Goal: Task Accomplishment & Management: Manage account settings

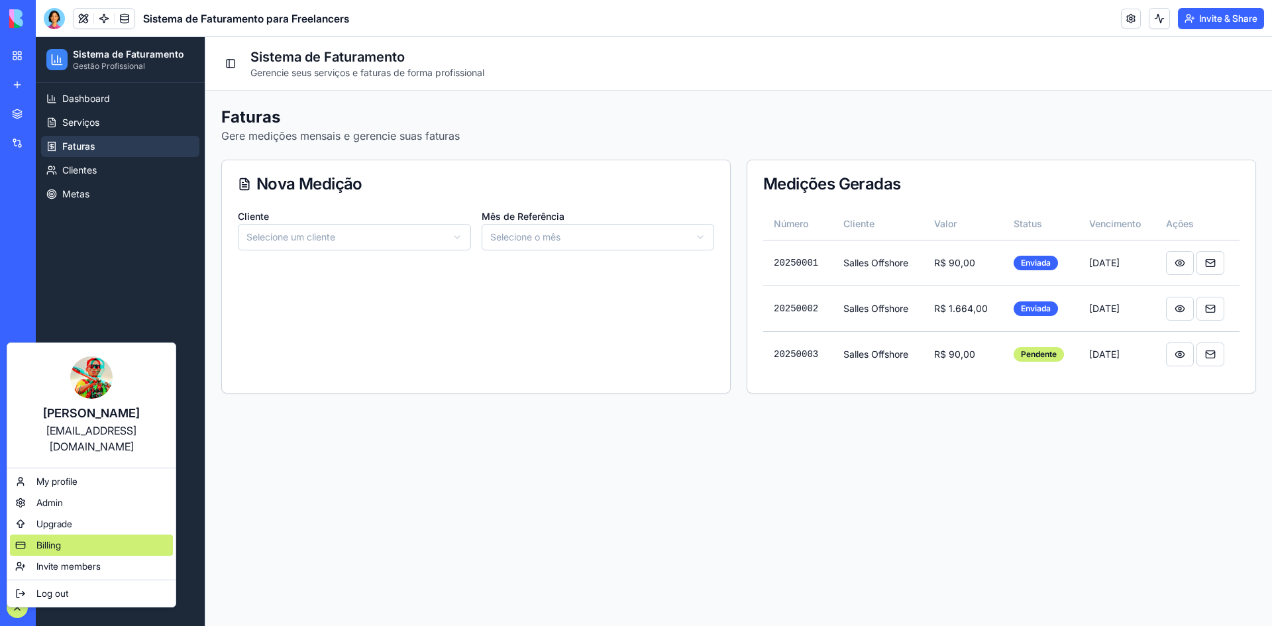
click at [35, 535] on div "Billing" at bounding box center [91, 545] width 163 height 21
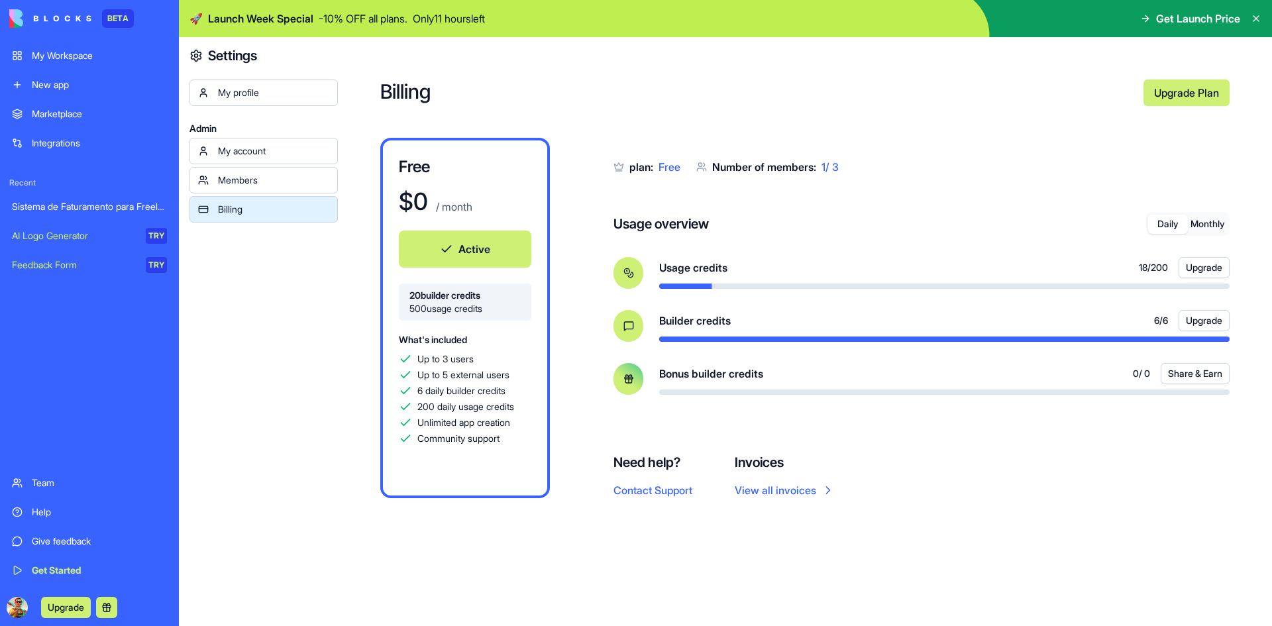
click at [249, 183] on div "Members" at bounding box center [273, 180] width 111 height 13
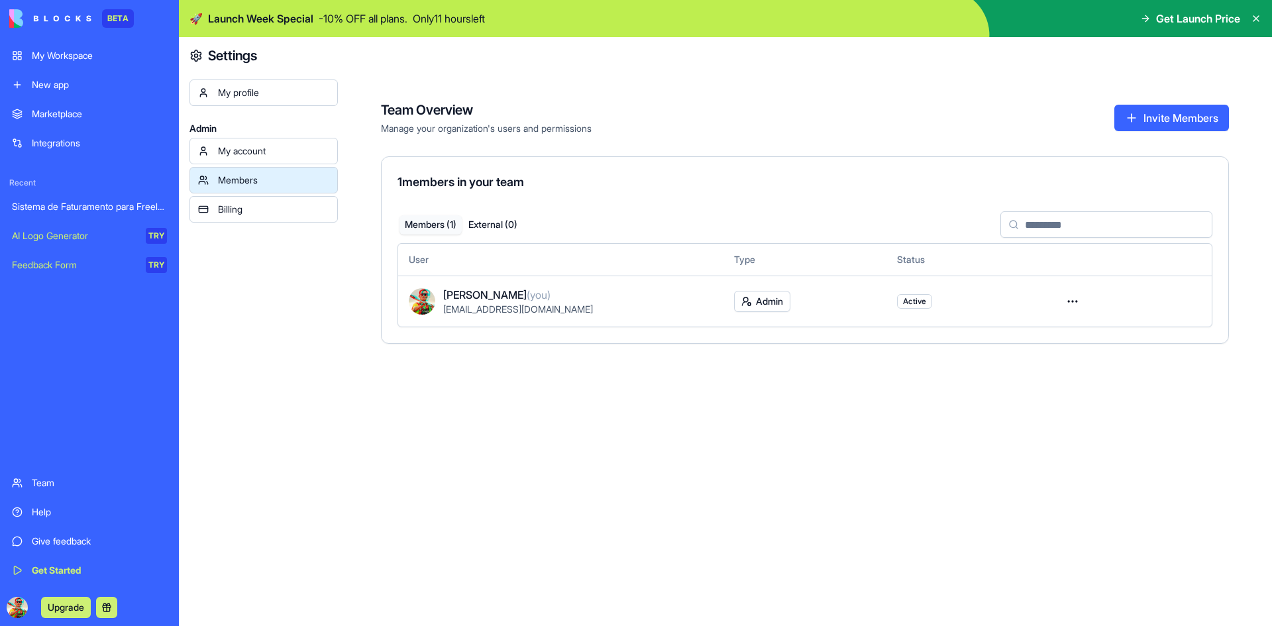
click at [254, 159] on link "My account" at bounding box center [263, 151] width 148 height 26
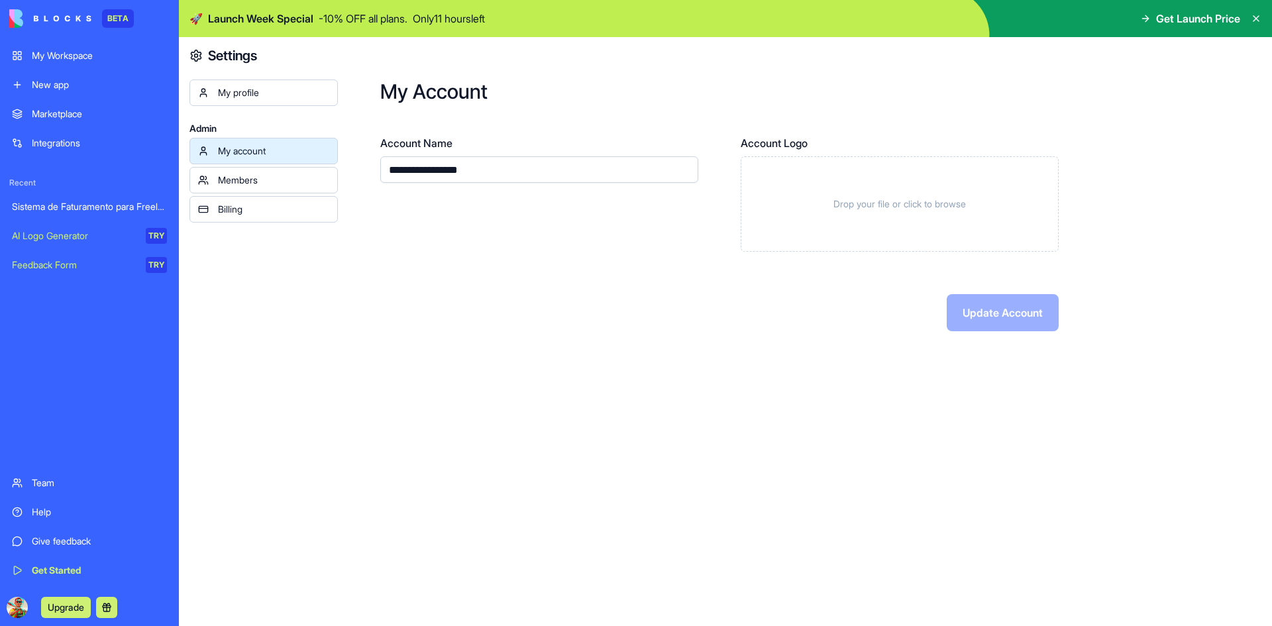
click at [240, 99] on link "My profile" at bounding box center [263, 92] width 148 height 26
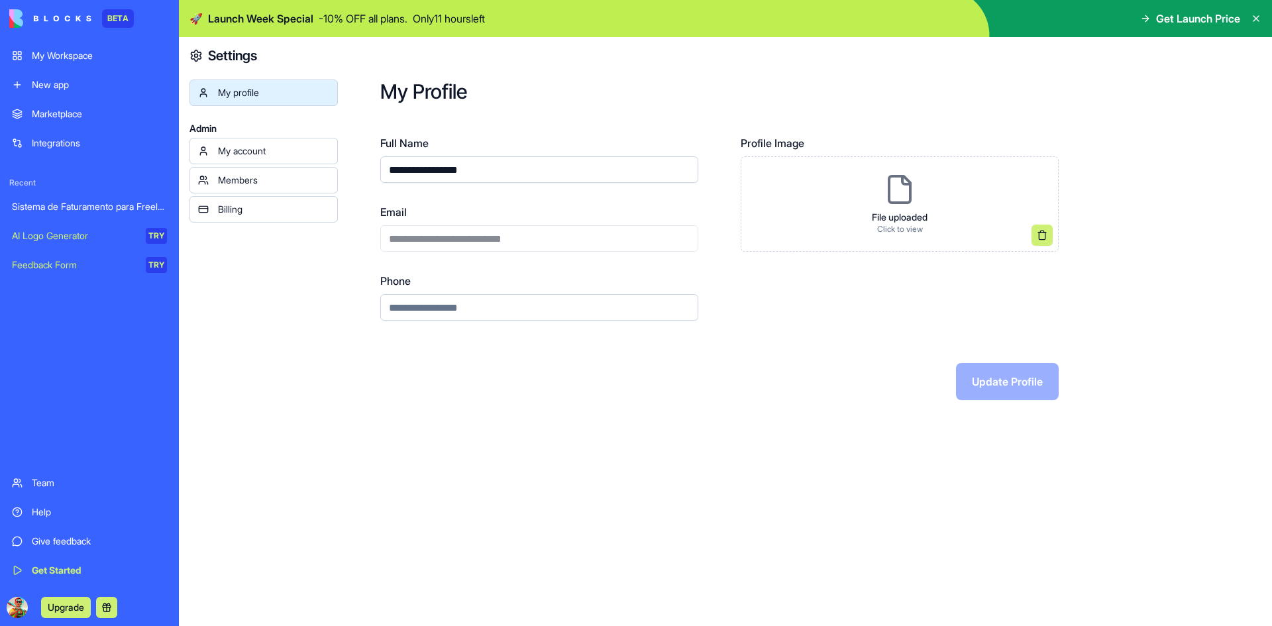
click at [264, 204] on div "Billing" at bounding box center [273, 209] width 111 height 13
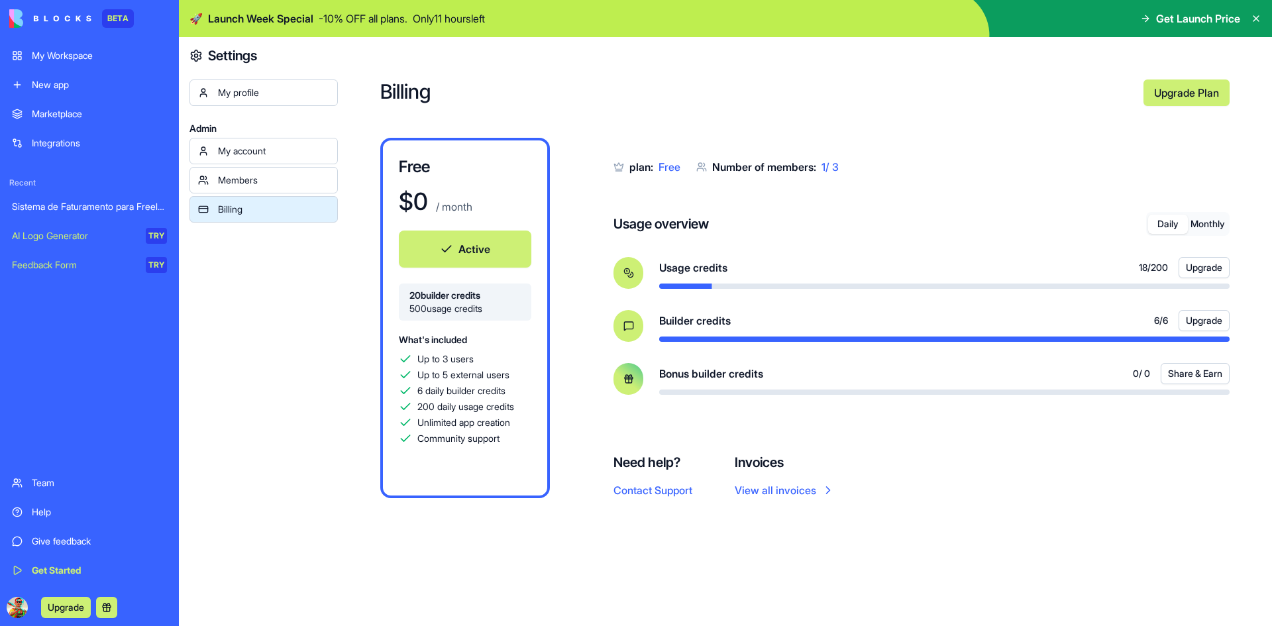
click at [1159, 97] on link "Upgrade Plan" at bounding box center [1186, 92] width 86 height 26
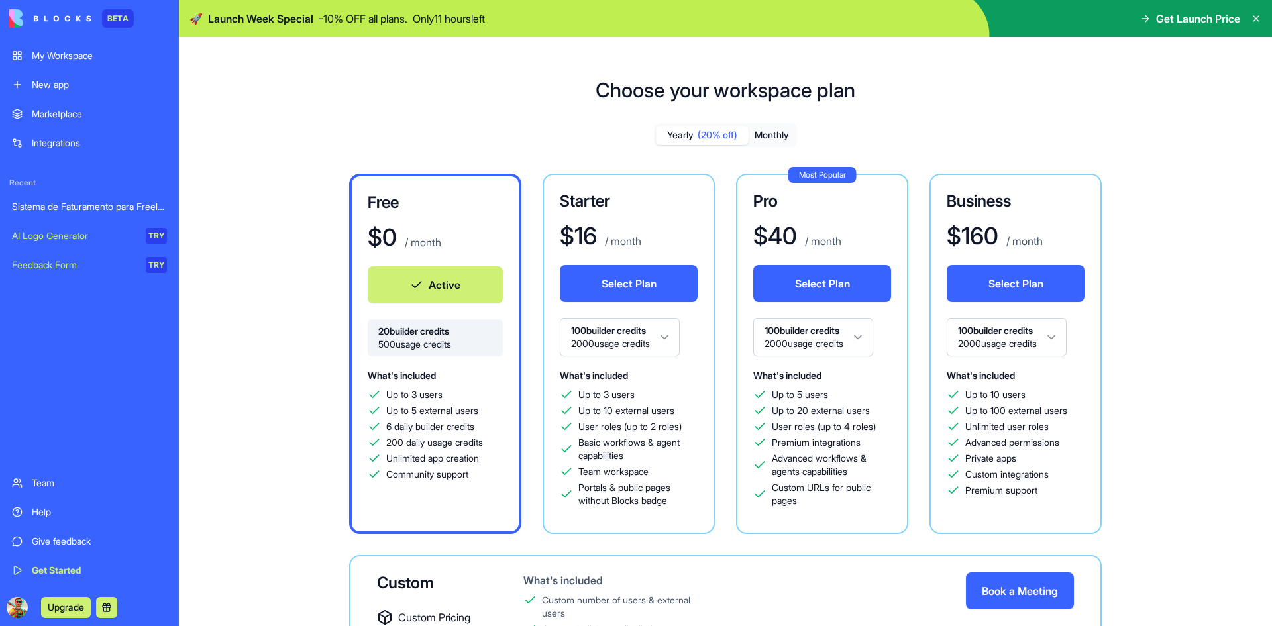
click at [1194, 17] on span "Get Launch Price" at bounding box center [1198, 19] width 84 height 16
click at [764, 137] on button "Monthly" at bounding box center [772, 135] width 46 height 19
click at [698, 132] on span "(20% off)" at bounding box center [718, 135] width 40 height 13
click at [769, 134] on button "Monthly" at bounding box center [772, 135] width 46 height 19
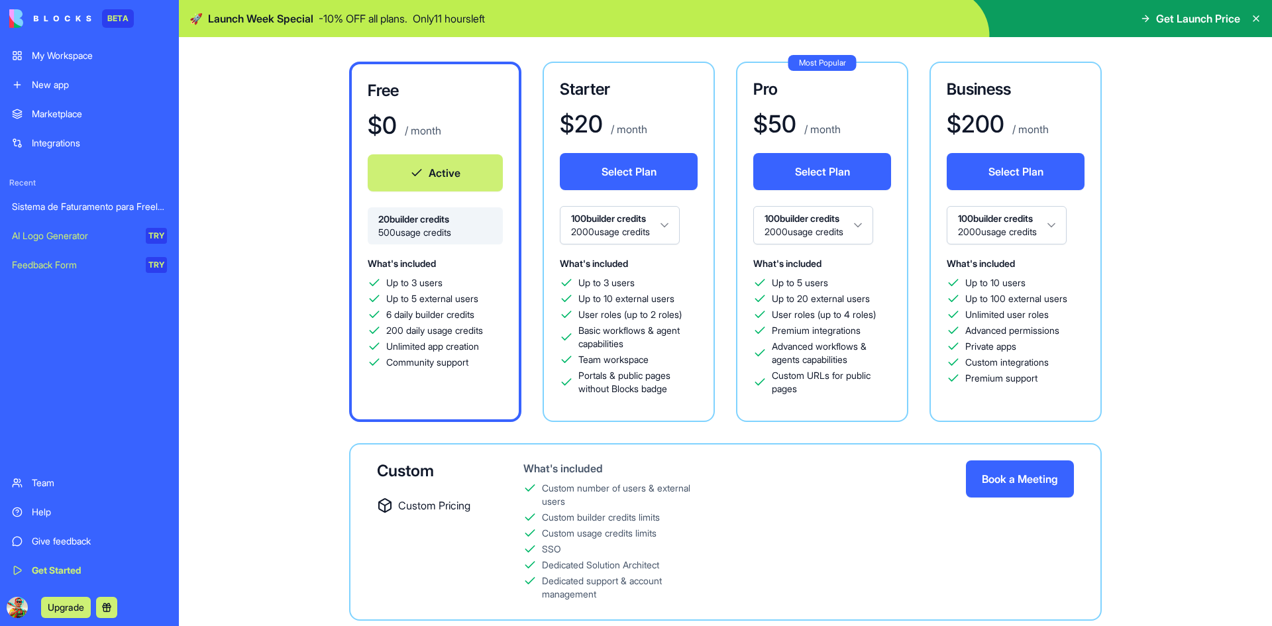
click at [59, 133] on link "Integrations" at bounding box center [89, 143] width 171 height 26
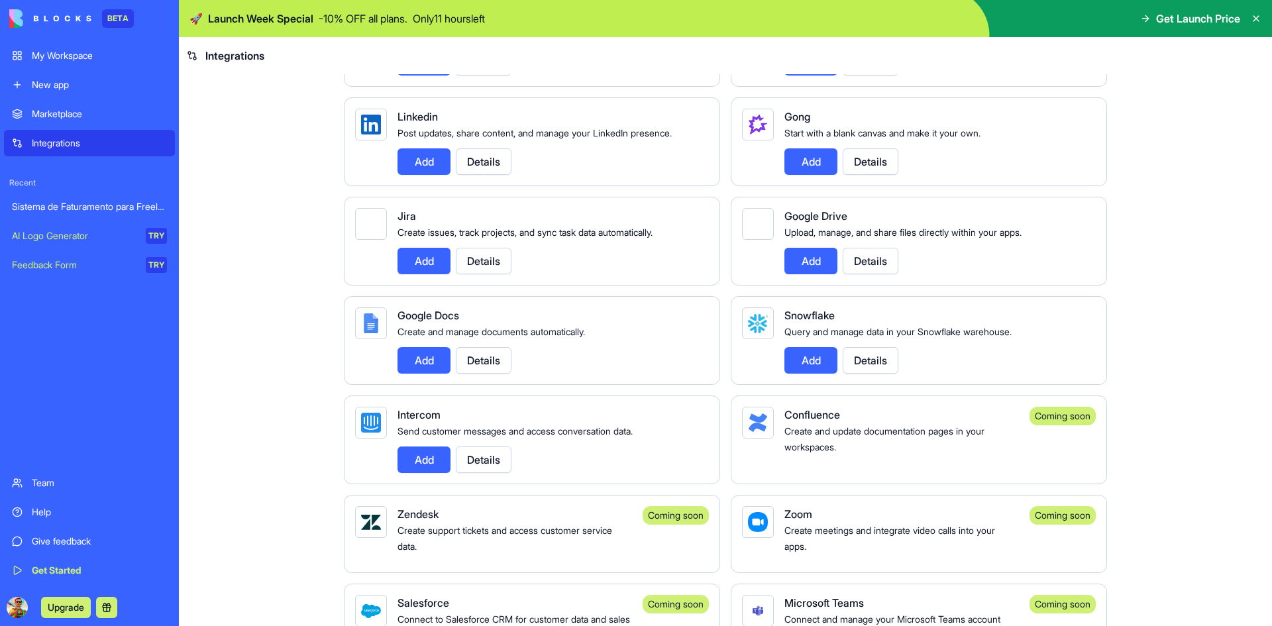
scroll to position [690, 0]
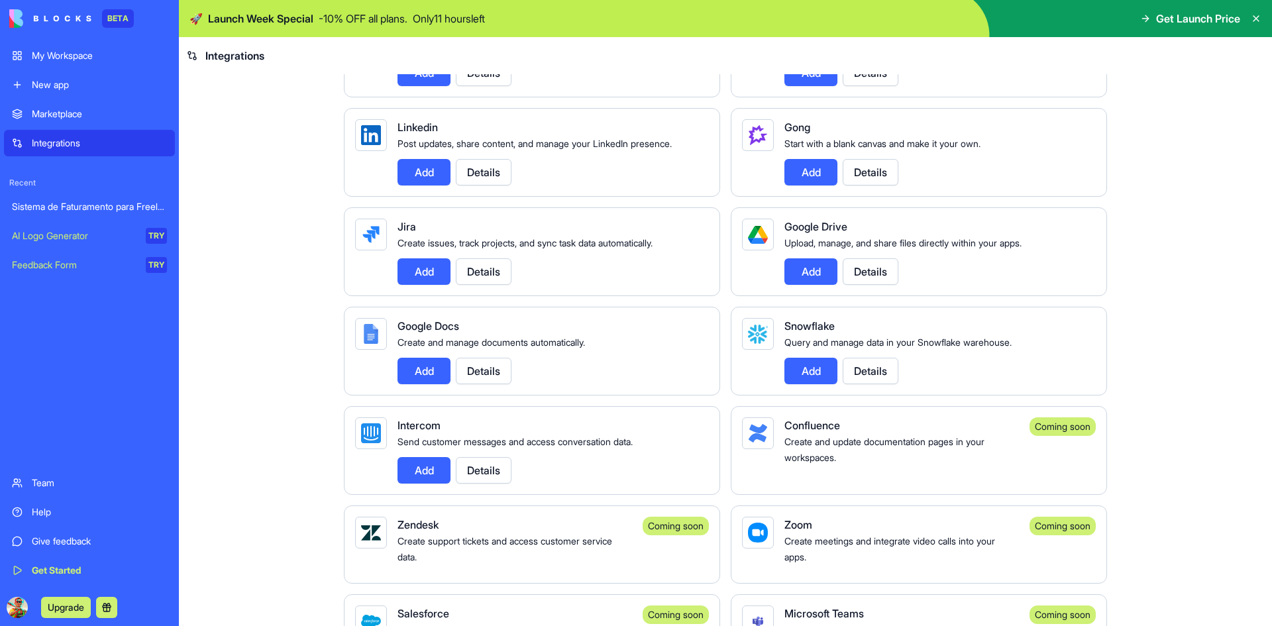
click at [425, 384] on button "Add" at bounding box center [423, 371] width 53 height 26
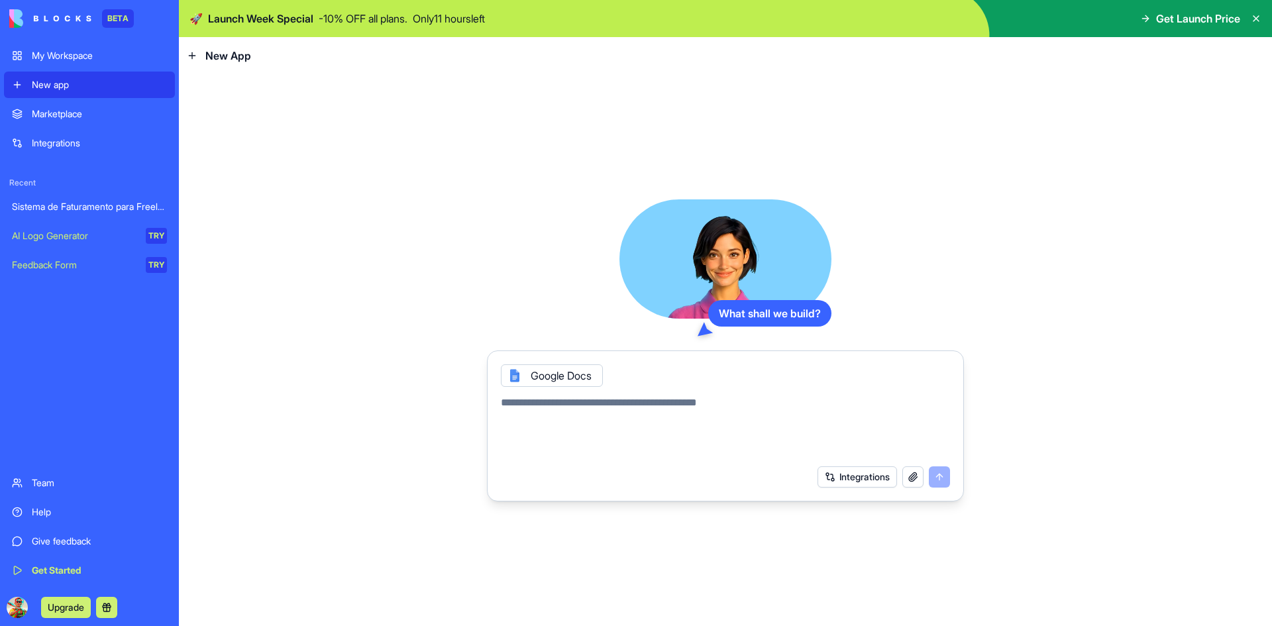
drag, startPoint x: 581, startPoint y: 257, endPoint x: 565, endPoint y: 256, distance: 16.0
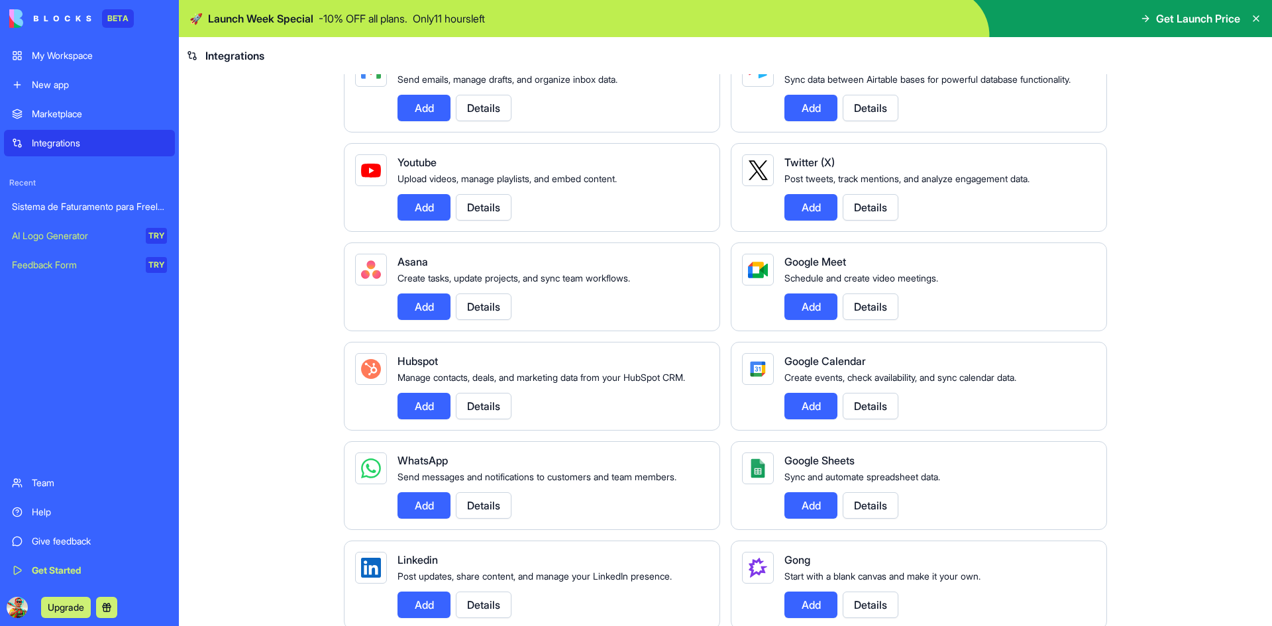
scroll to position [265, 0]
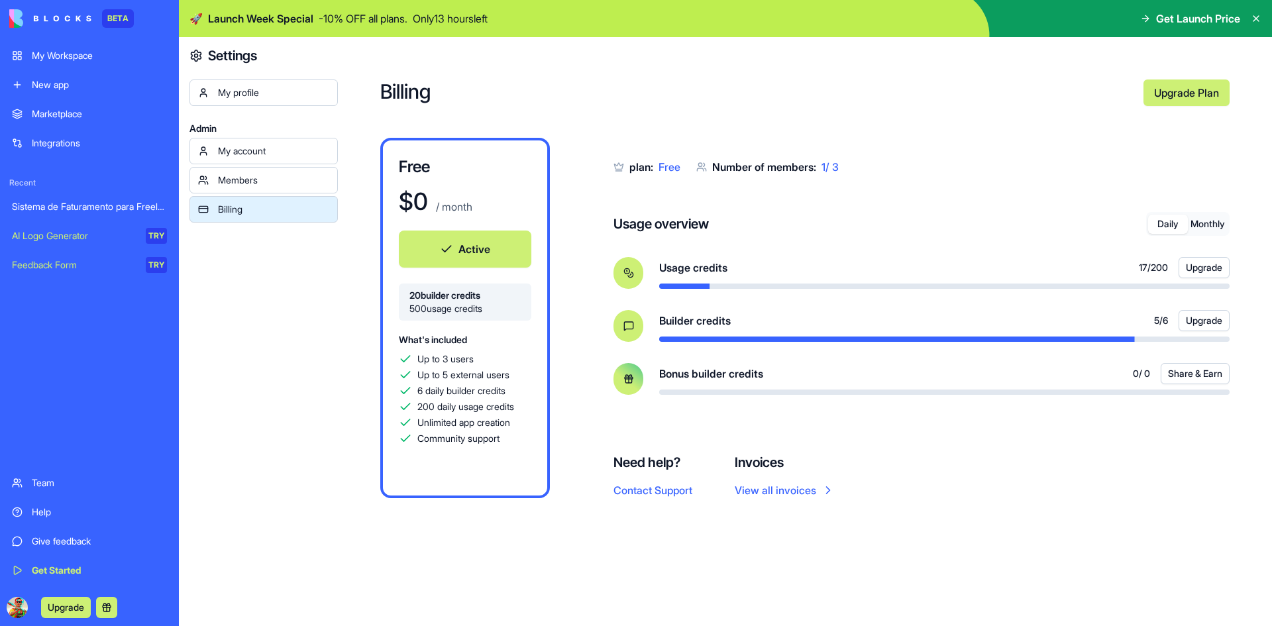
click at [62, 207] on div "Sistema de Faturamento para Freelancers" at bounding box center [89, 206] width 155 height 13
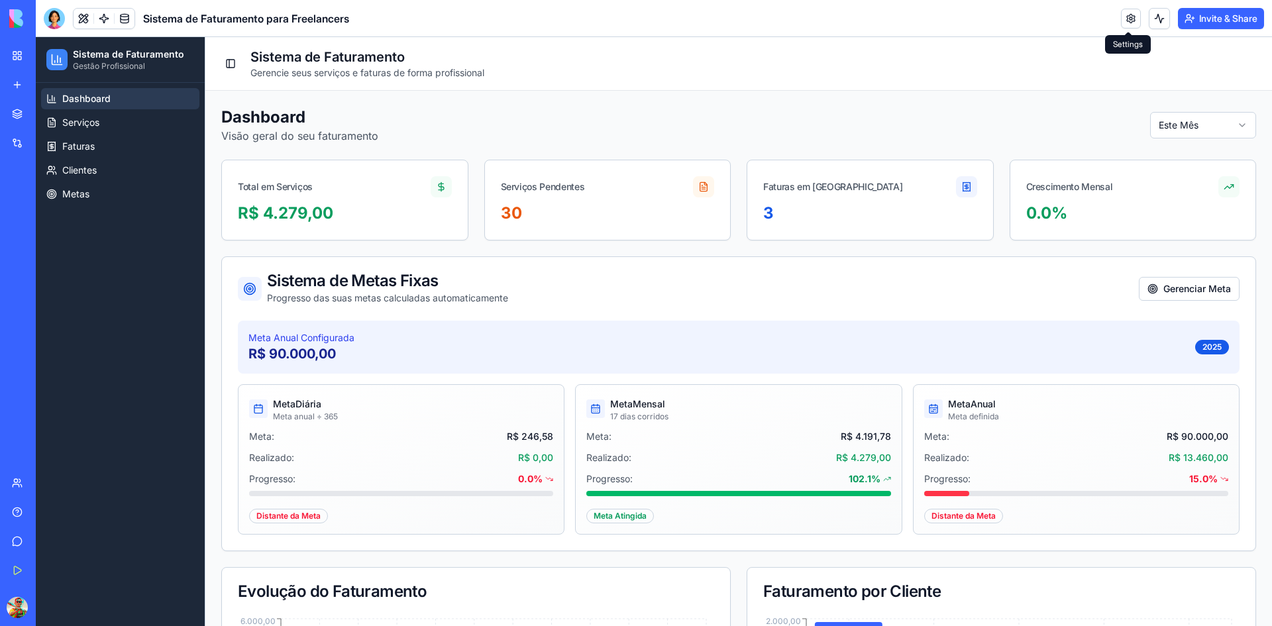
click at [1132, 15] on link at bounding box center [1131, 19] width 20 height 20
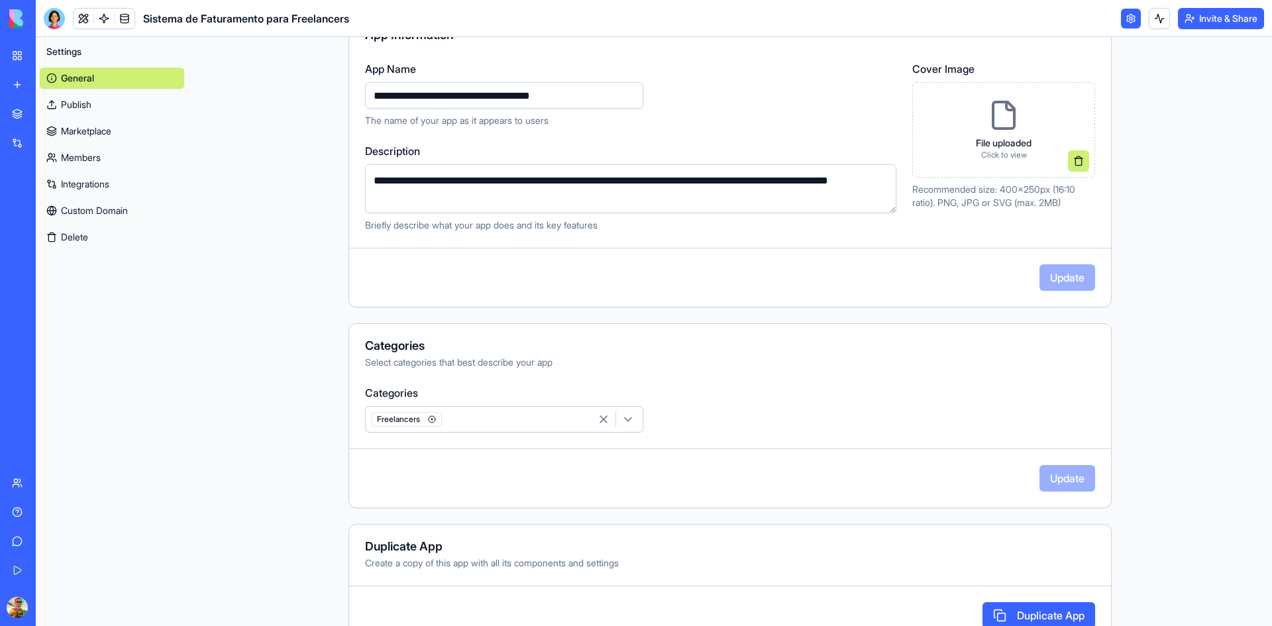
scroll to position [182, 0]
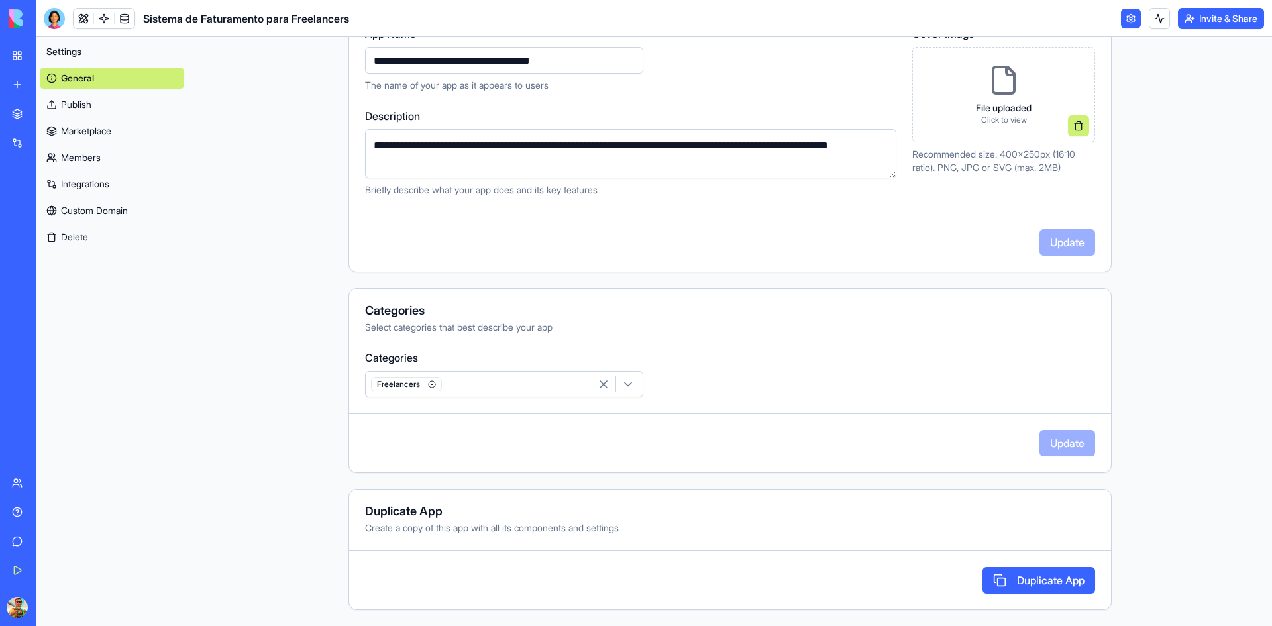
click at [505, 380] on div "Freelancers" at bounding box center [479, 384] width 223 height 20
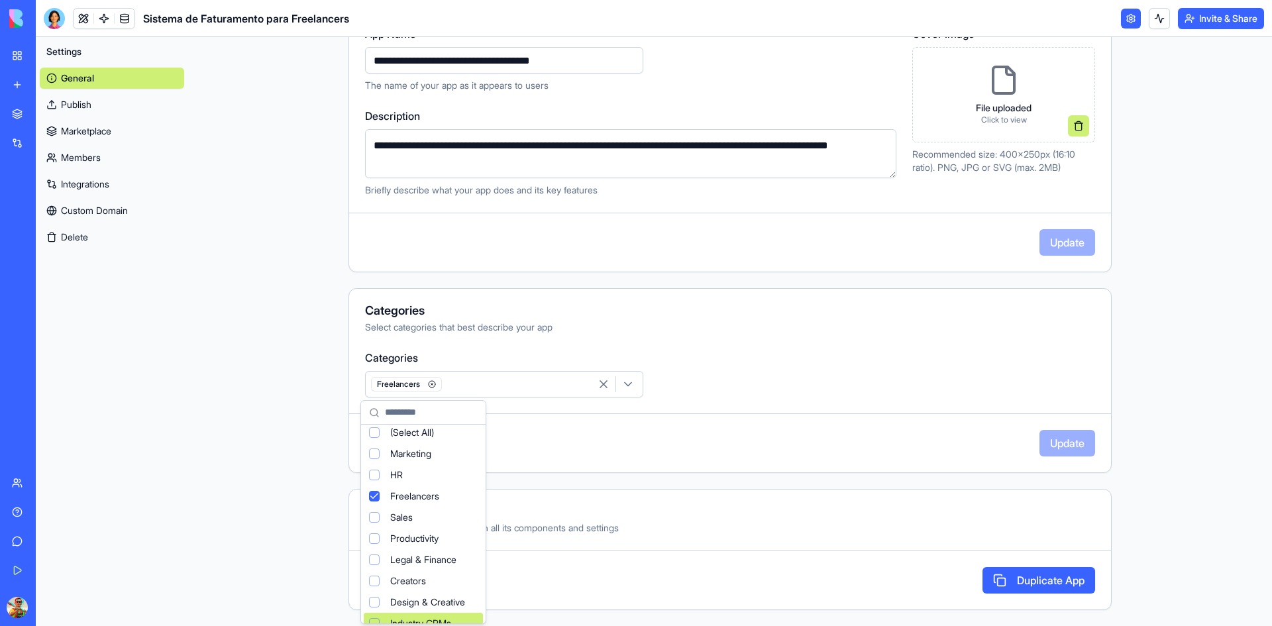
scroll to position [0, 0]
click at [372, 564] on div "Suggestions" at bounding box center [374, 565] width 11 height 11
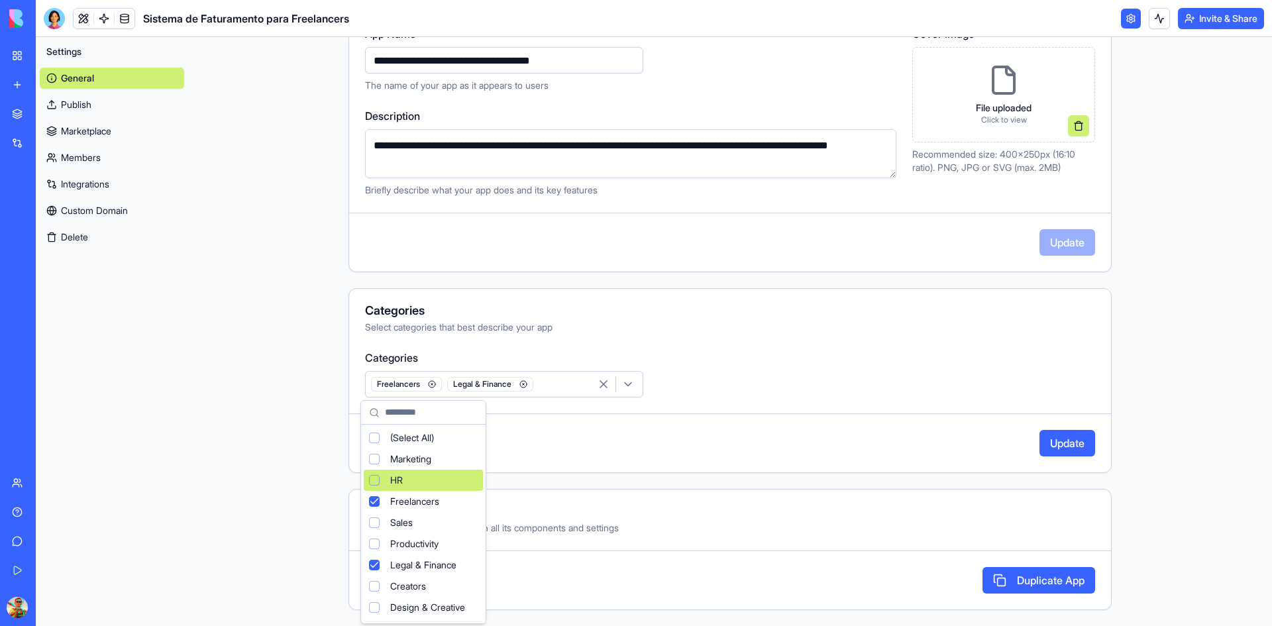
click at [1055, 447] on html "**********" at bounding box center [636, 313] width 1272 height 626
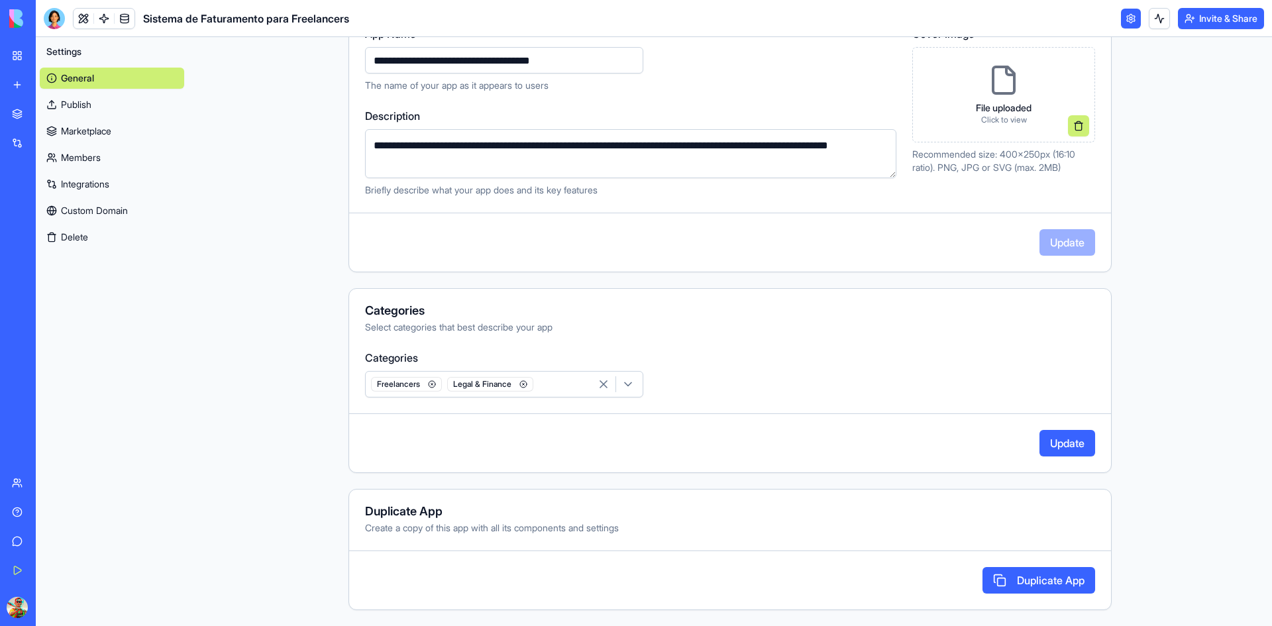
click at [1055, 443] on button "Update" at bounding box center [1067, 443] width 56 height 26
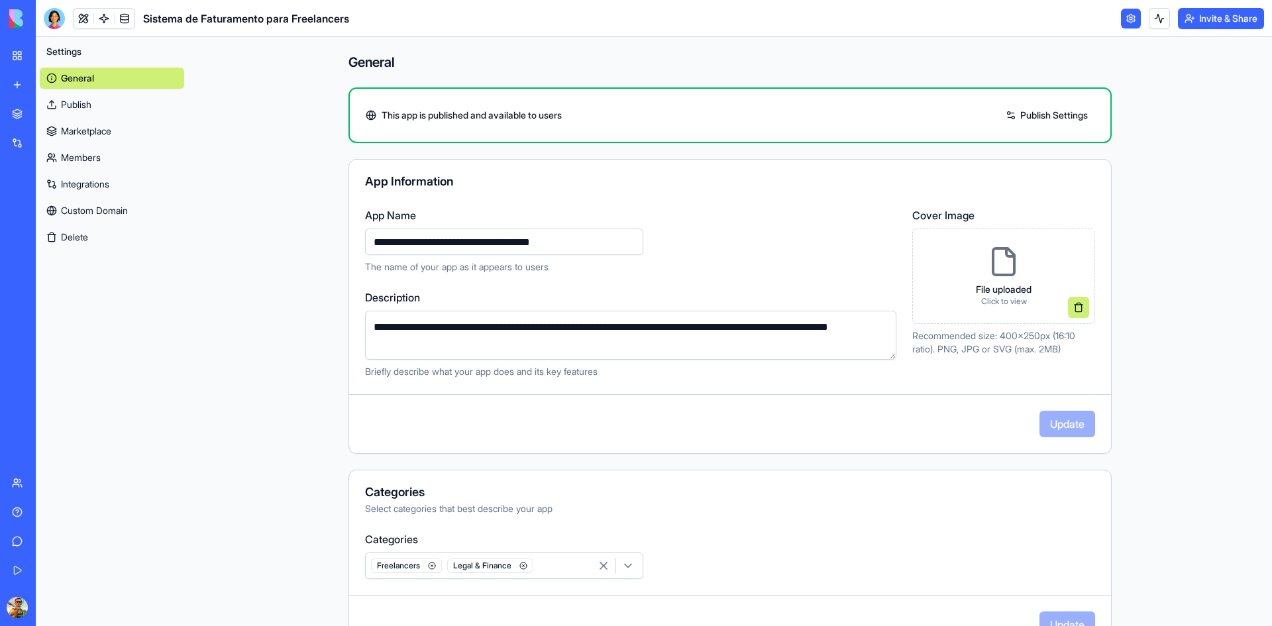
click at [1052, 117] on link "Publish Settings" at bounding box center [1046, 115] width 95 height 21
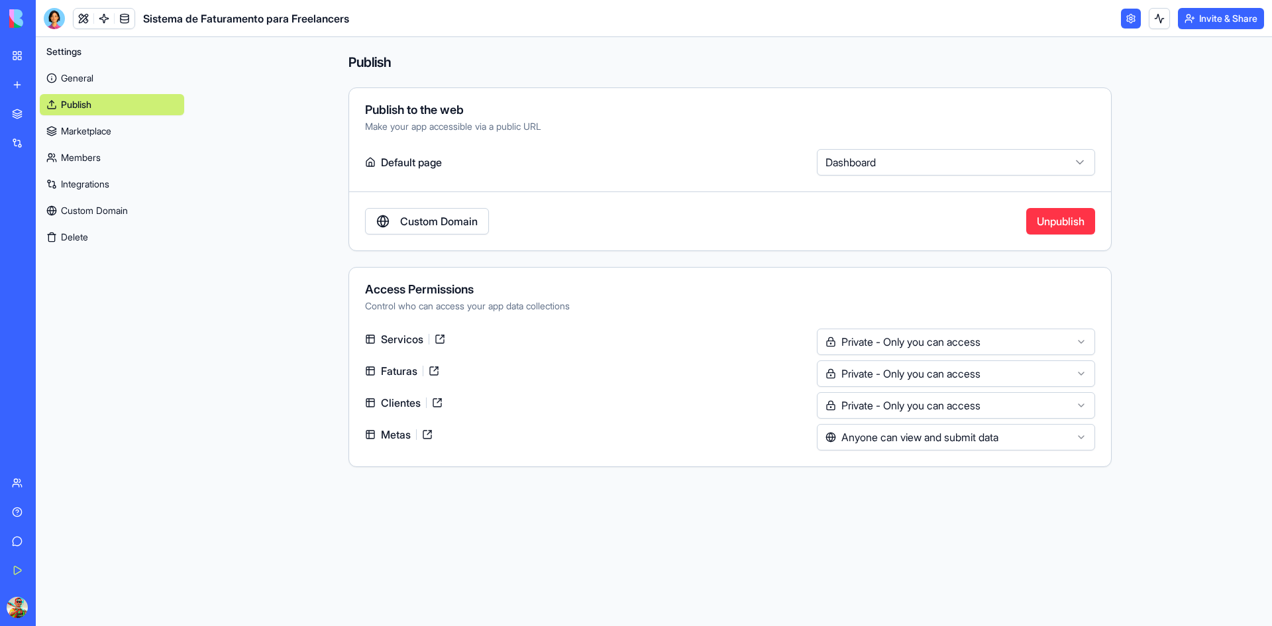
click at [923, 164] on html "BETA My Workspace New app Marketplace Integrations Recent Sistema de Faturament…" at bounding box center [636, 313] width 1272 height 626
click at [758, 121] on html "BETA My Workspace New app Marketplace Integrations Recent Sistema de Faturament…" at bounding box center [636, 313] width 1272 height 626
click at [921, 437] on html "BETA My Workspace New app Marketplace Integrations Recent Sistema de Faturament…" at bounding box center [636, 313] width 1272 height 626
click at [753, 506] on html "BETA My Workspace New app Marketplace Integrations Recent Sistema de Faturament…" at bounding box center [636, 313] width 1272 height 626
click at [899, 346] on html "BETA My Workspace New app Marketplace Integrations Recent Sistema de Faturament…" at bounding box center [636, 313] width 1272 height 626
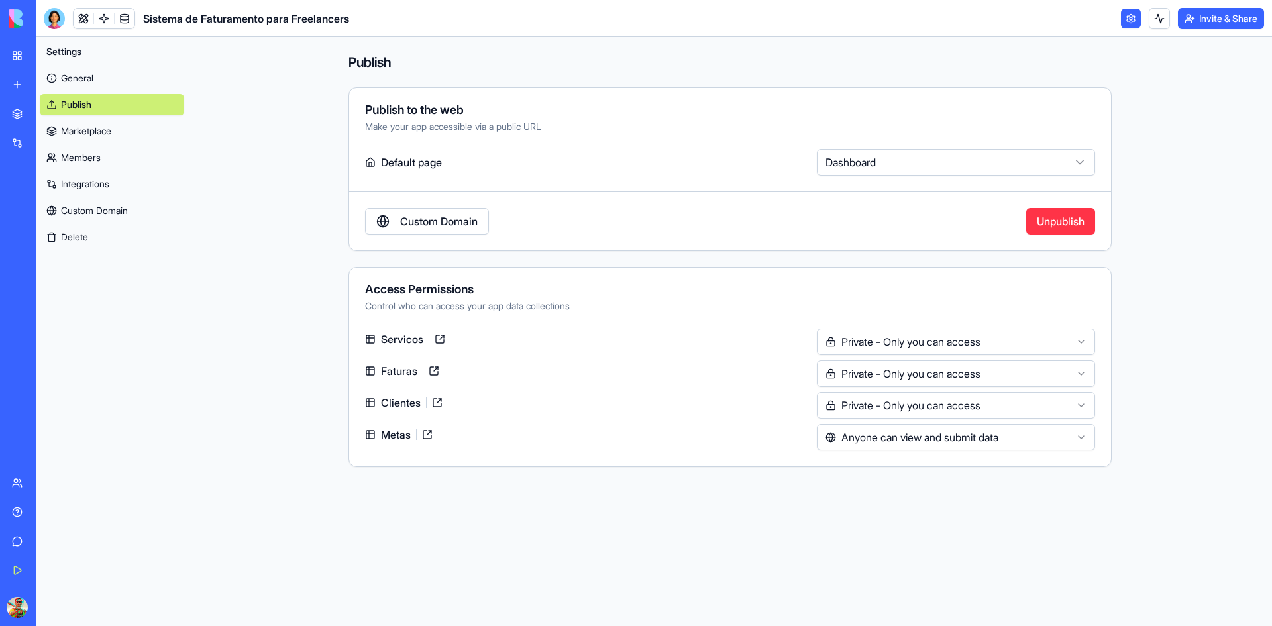
click at [894, 447] on html "BETA My Workspace New app Marketplace Integrations Recent Sistema de Faturament…" at bounding box center [636, 313] width 1272 height 626
click at [737, 505] on main "Publish Publish to the web Make your app accessible via a public URL Default pa…" at bounding box center [730, 331] width 1084 height 589
click at [73, 131] on link "Marketplace" at bounding box center [112, 131] width 144 height 21
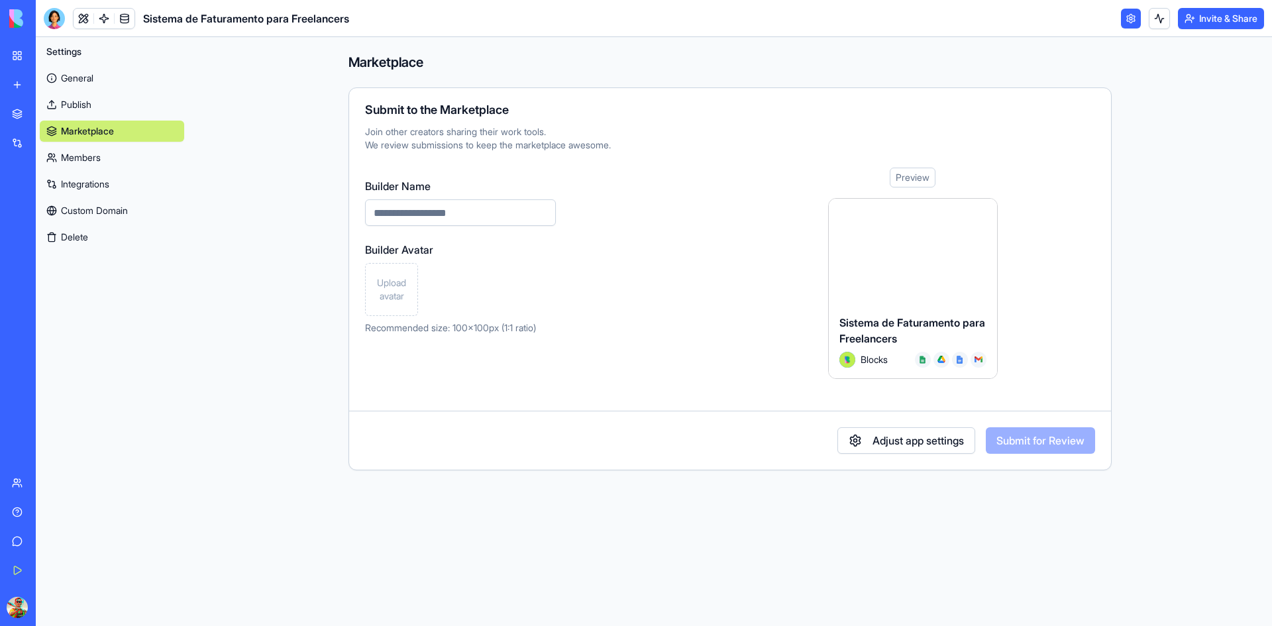
click at [911, 181] on div "Preview" at bounding box center [913, 178] width 46 height 20
click at [910, 252] on div at bounding box center [913, 251] width 168 height 105
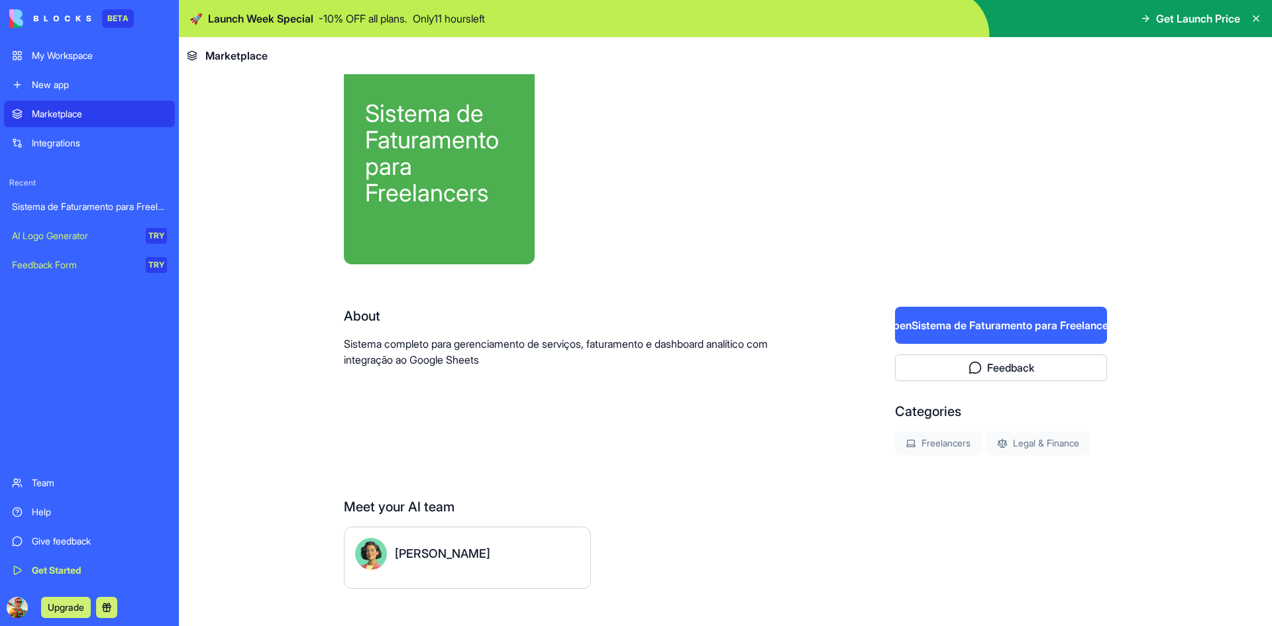
scroll to position [59, 0]
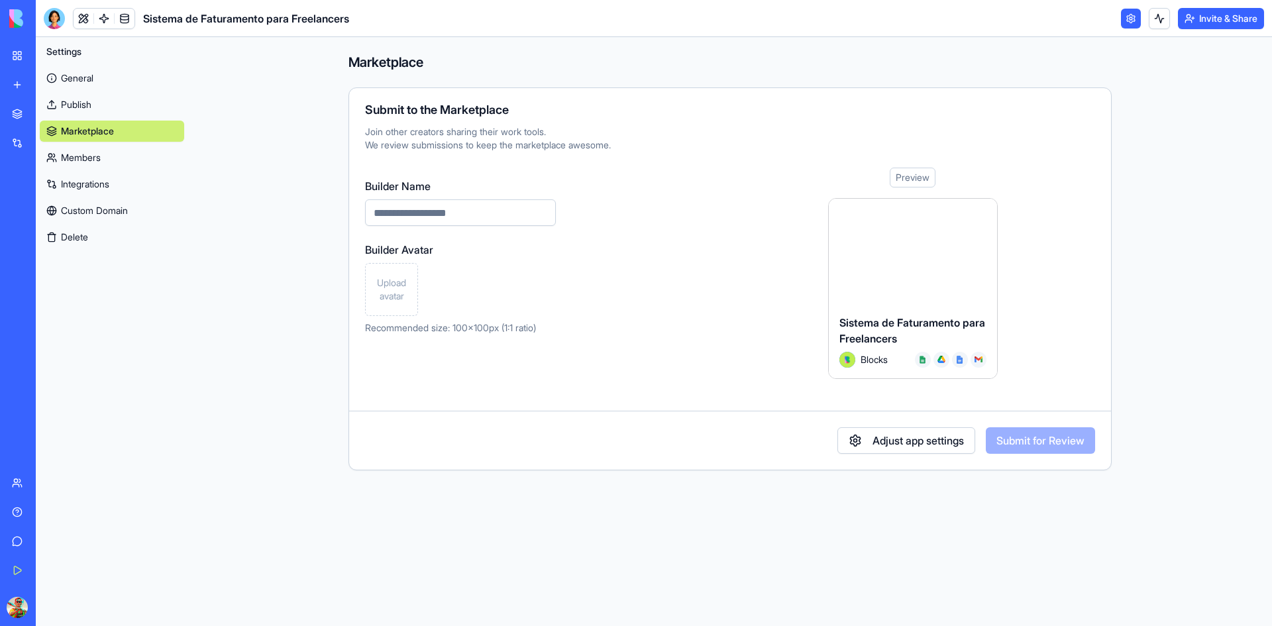
click at [384, 291] on span "Upload avatar" at bounding box center [391, 289] width 41 height 26
click at [462, 207] on input "Builder Name" at bounding box center [460, 212] width 191 height 26
type input "**********"
click at [917, 447] on button "Adjust app settings" at bounding box center [906, 440] width 138 height 26
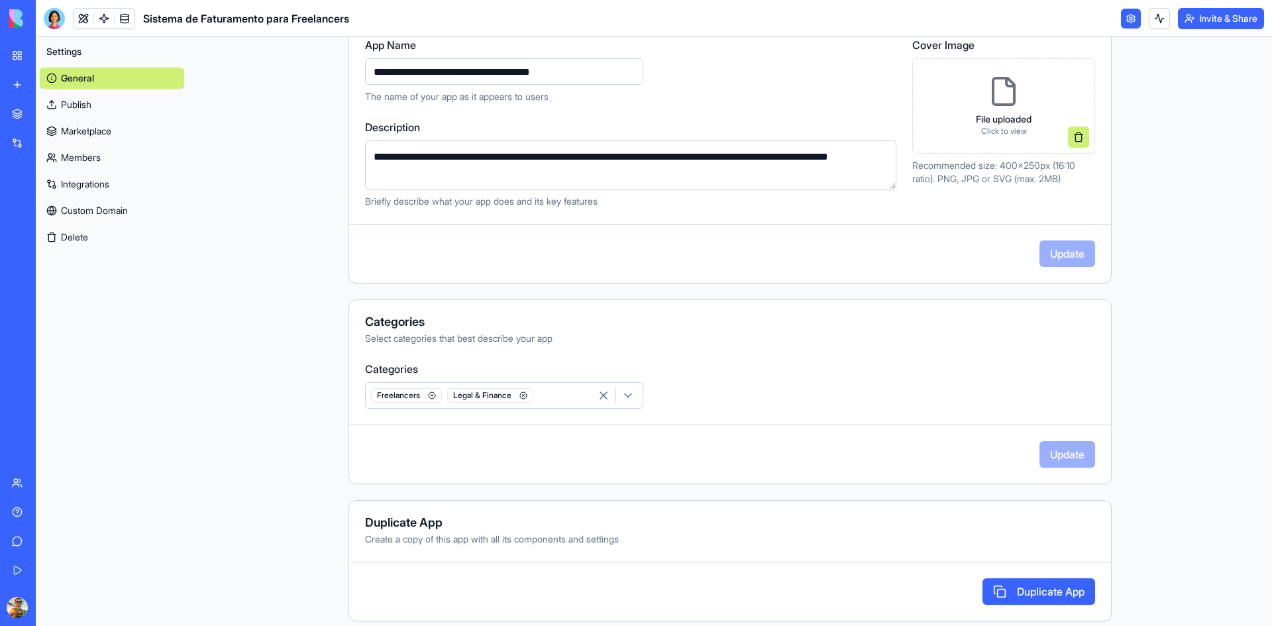
scroll to position [182, 0]
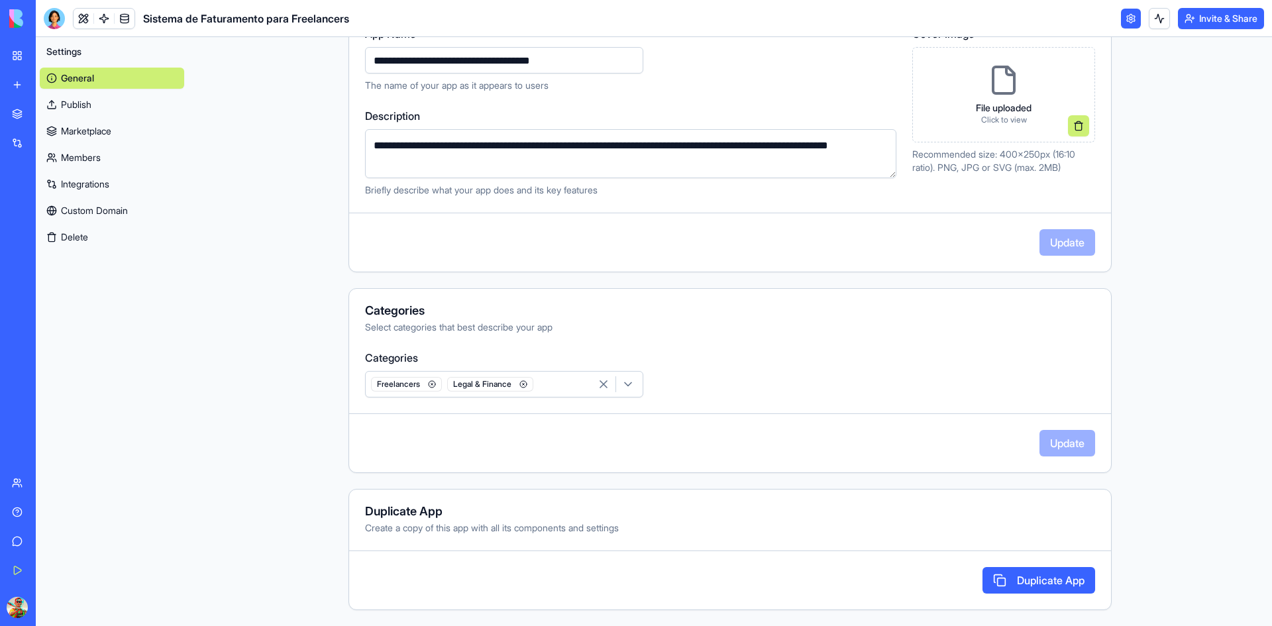
click at [997, 115] on p "Click to view" at bounding box center [1004, 120] width 56 height 11
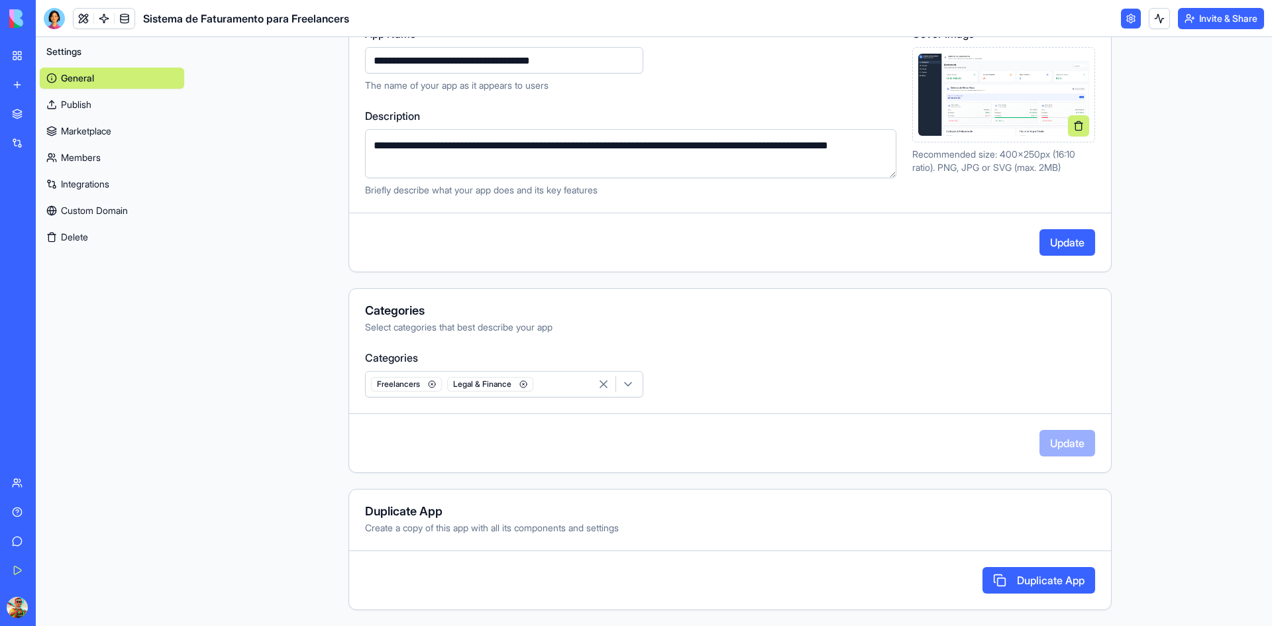
click at [1055, 242] on button "Update" at bounding box center [1067, 242] width 56 height 26
click at [77, 99] on link "Publish" at bounding box center [112, 104] width 144 height 21
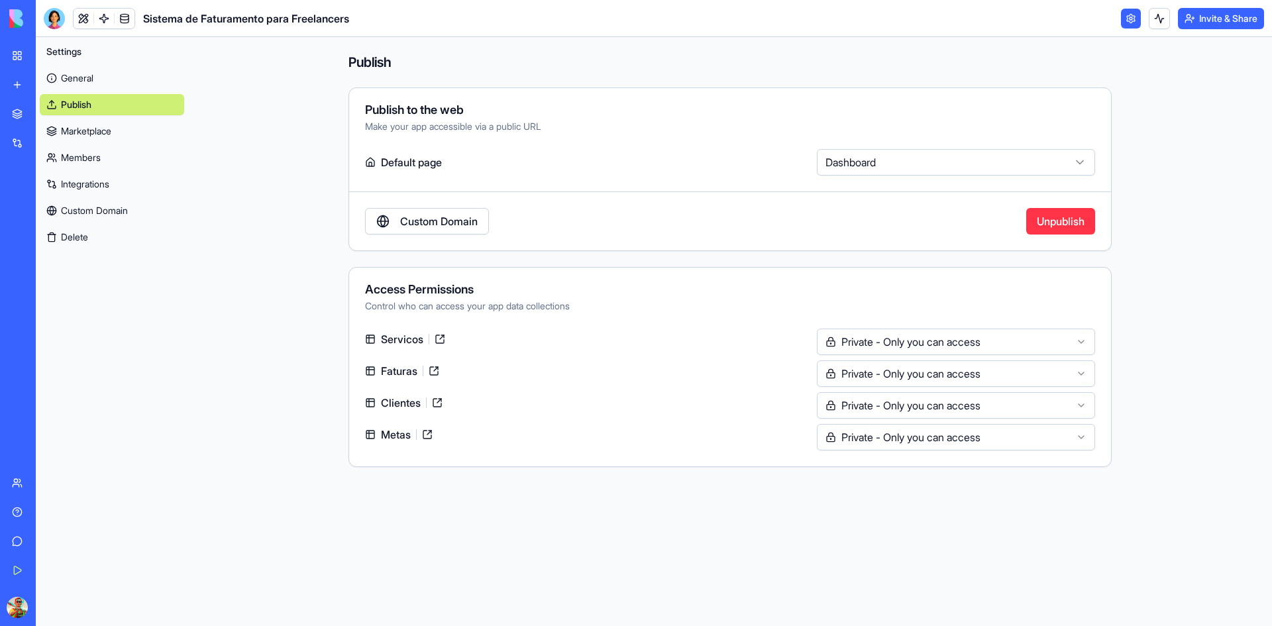
click at [88, 127] on link "Marketplace" at bounding box center [112, 131] width 144 height 21
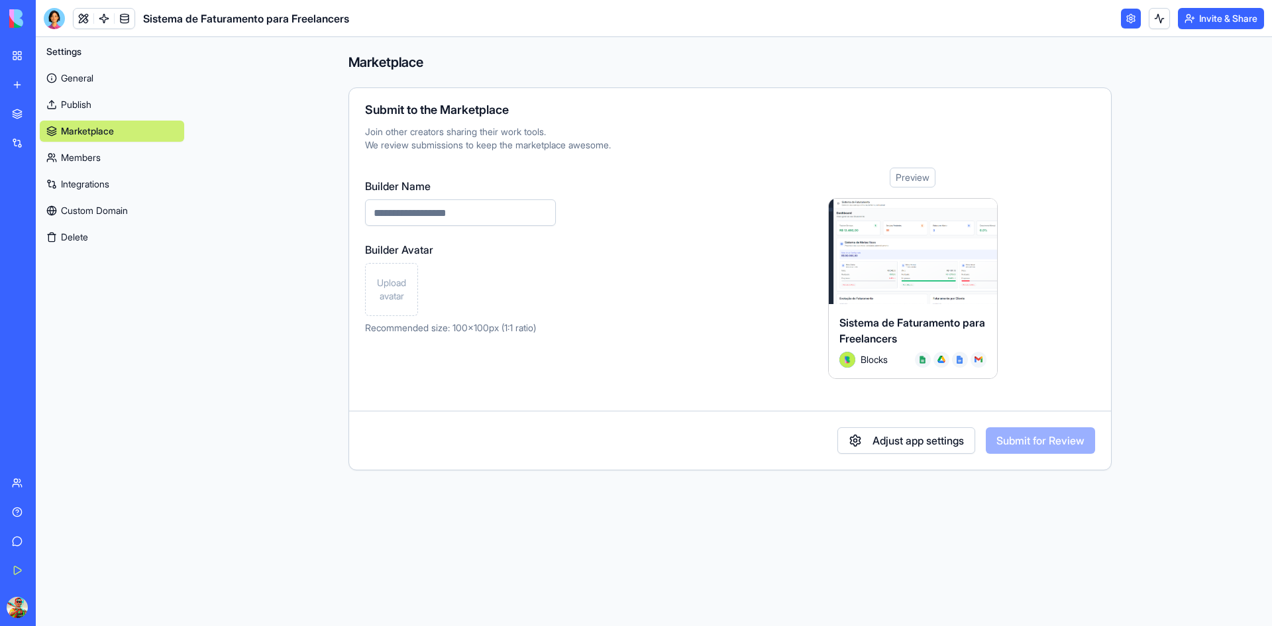
click at [422, 215] on input "Builder Name" at bounding box center [460, 212] width 191 height 26
type input "**********"
click at [405, 284] on span "Upload avatar" at bounding box center [391, 289] width 41 height 26
click at [1040, 439] on button "Submit for Review" at bounding box center [1040, 440] width 109 height 26
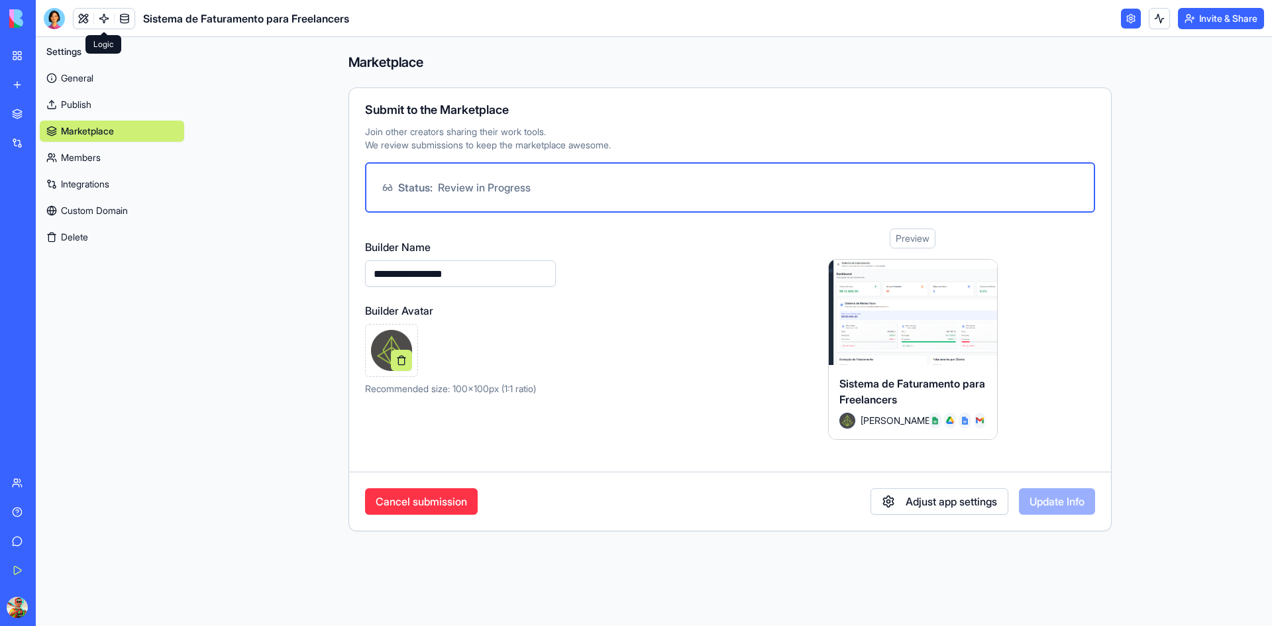
click at [103, 21] on link at bounding box center [104, 19] width 20 height 20
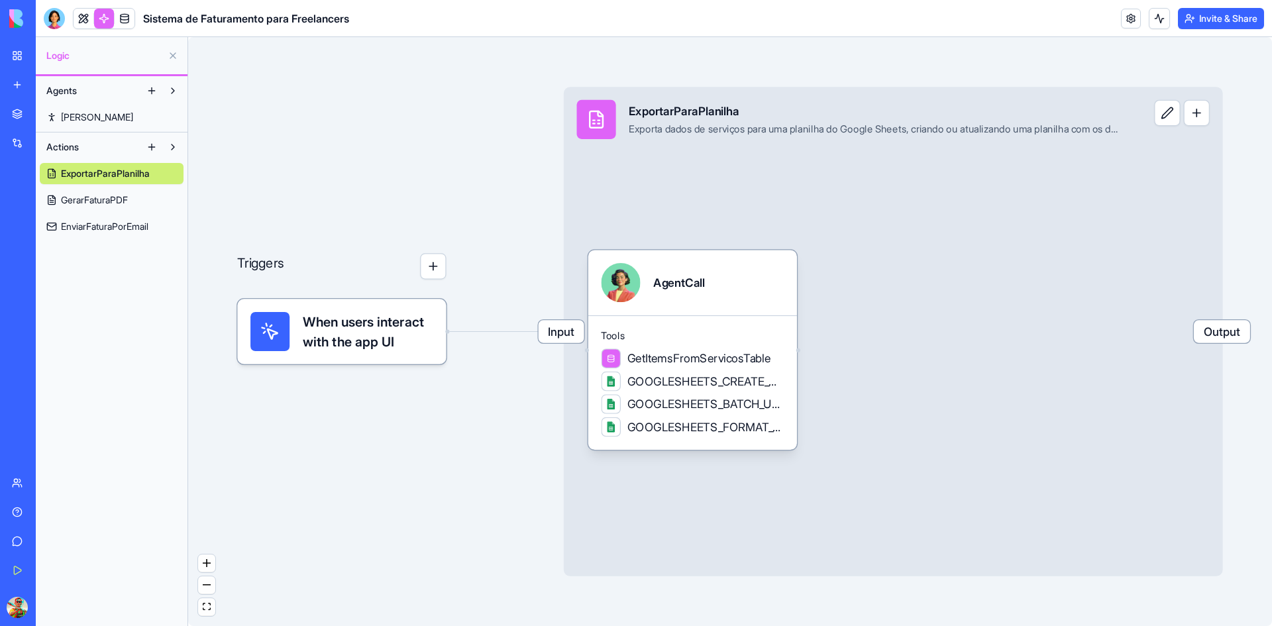
click at [107, 197] on span "GerarFaturaPDF" at bounding box center [94, 199] width 67 height 13
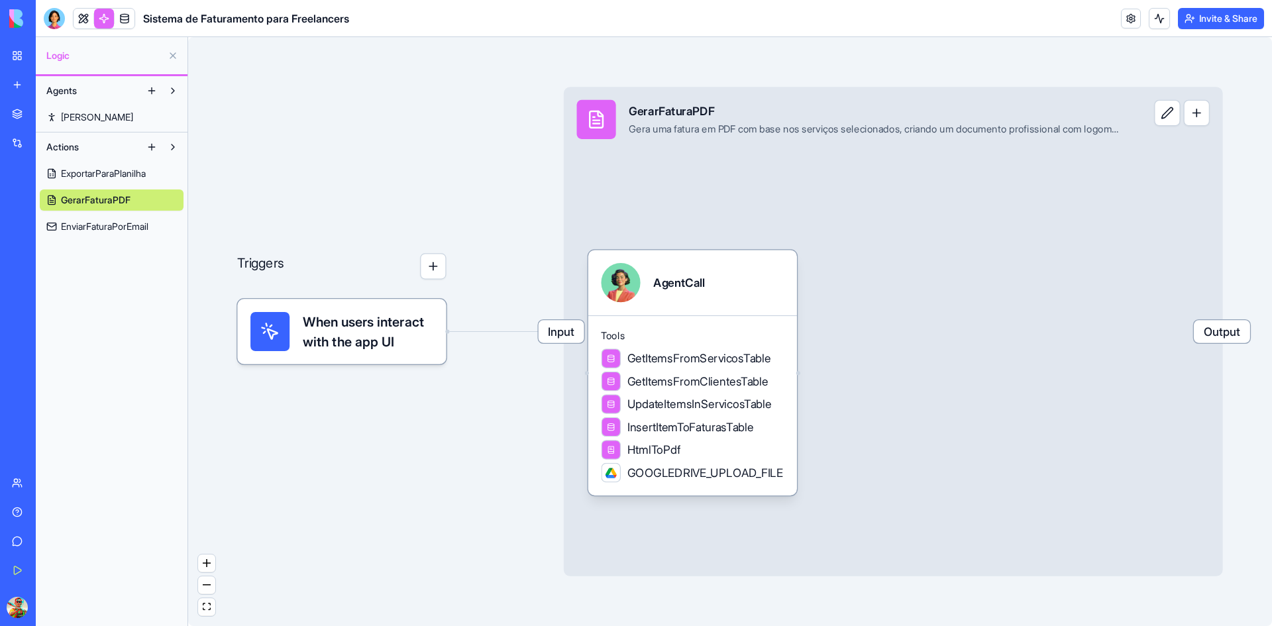
click at [98, 229] on span "EnviarFaturaPorEmail" at bounding box center [104, 226] width 87 height 13
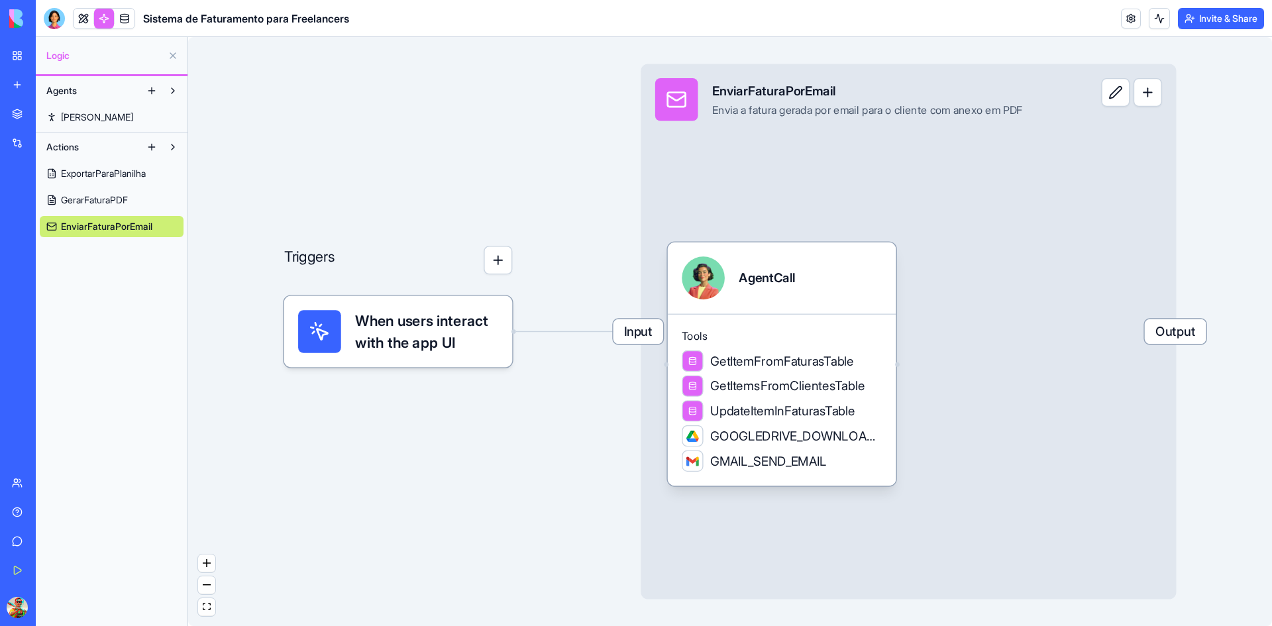
click at [85, 119] on link "Nina" at bounding box center [112, 117] width 144 height 21
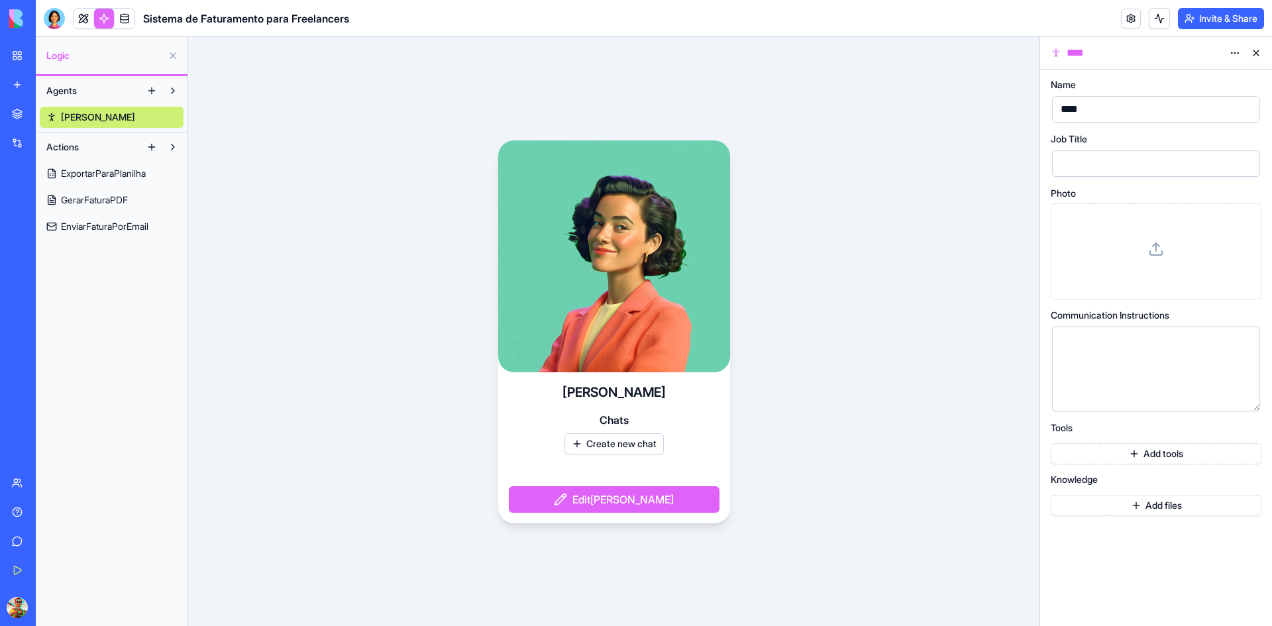
click at [636, 500] on button "Edit Nina" at bounding box center [614, 499] width 211 height 26
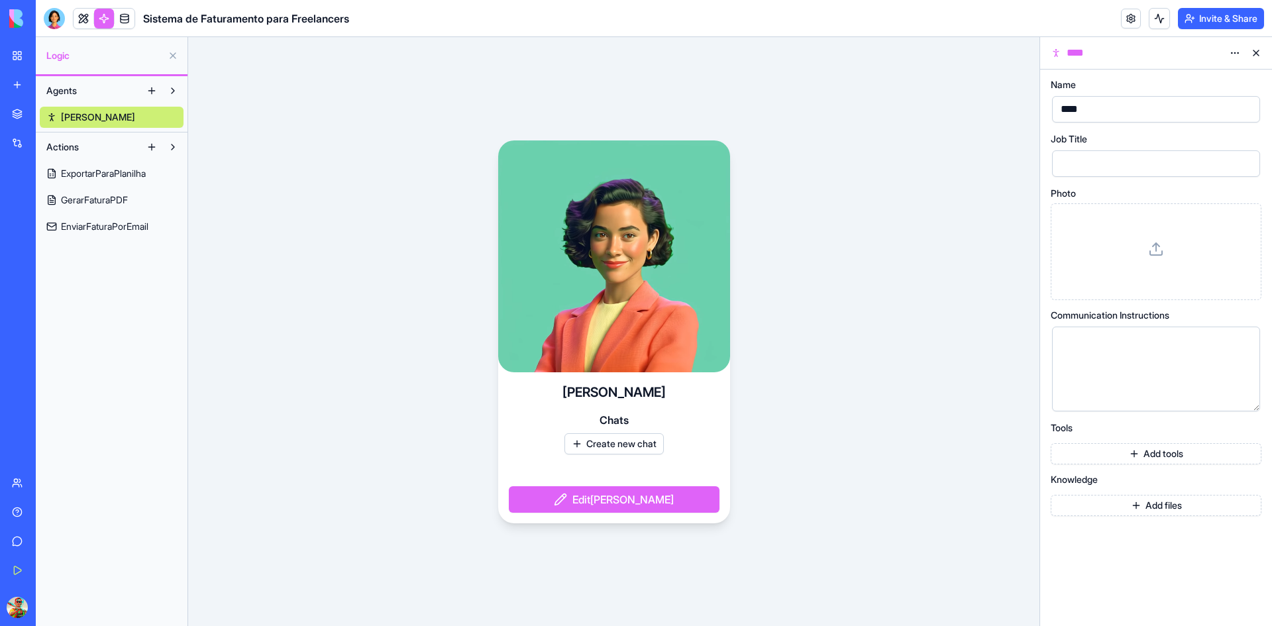
click at [611, 493] on button "Edit Nina" at bounding box center [614, 499] width 211 height 26
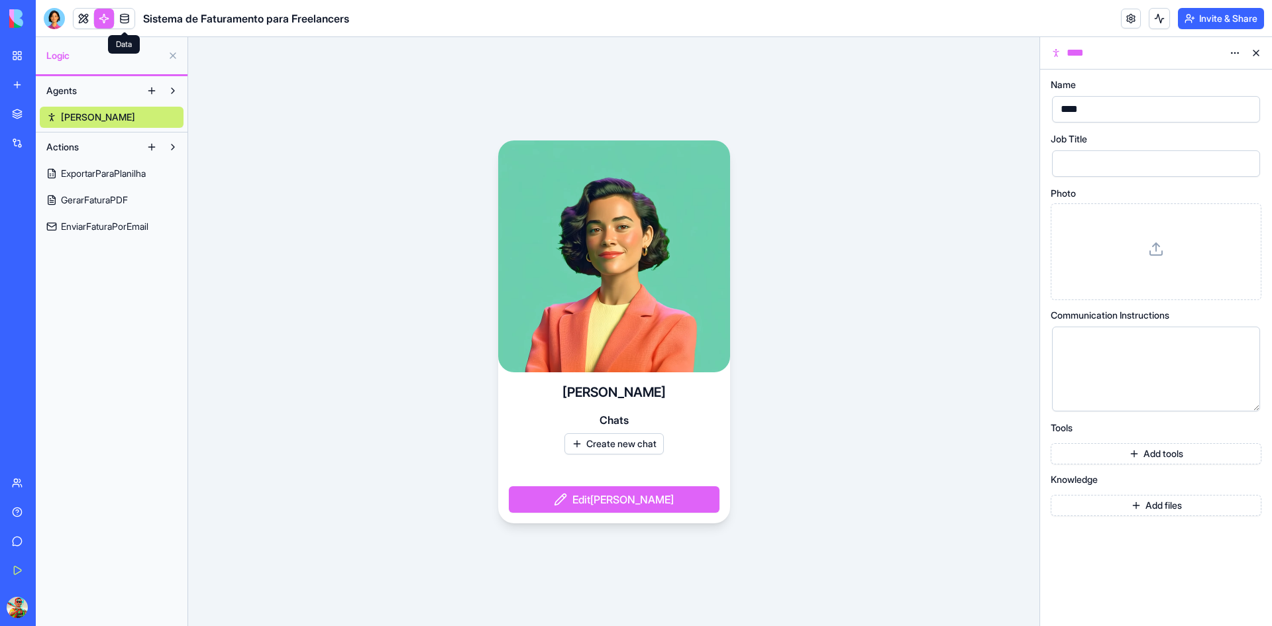
click at [123, 15] on link at bounding box center [125, 19] width 20 height 20
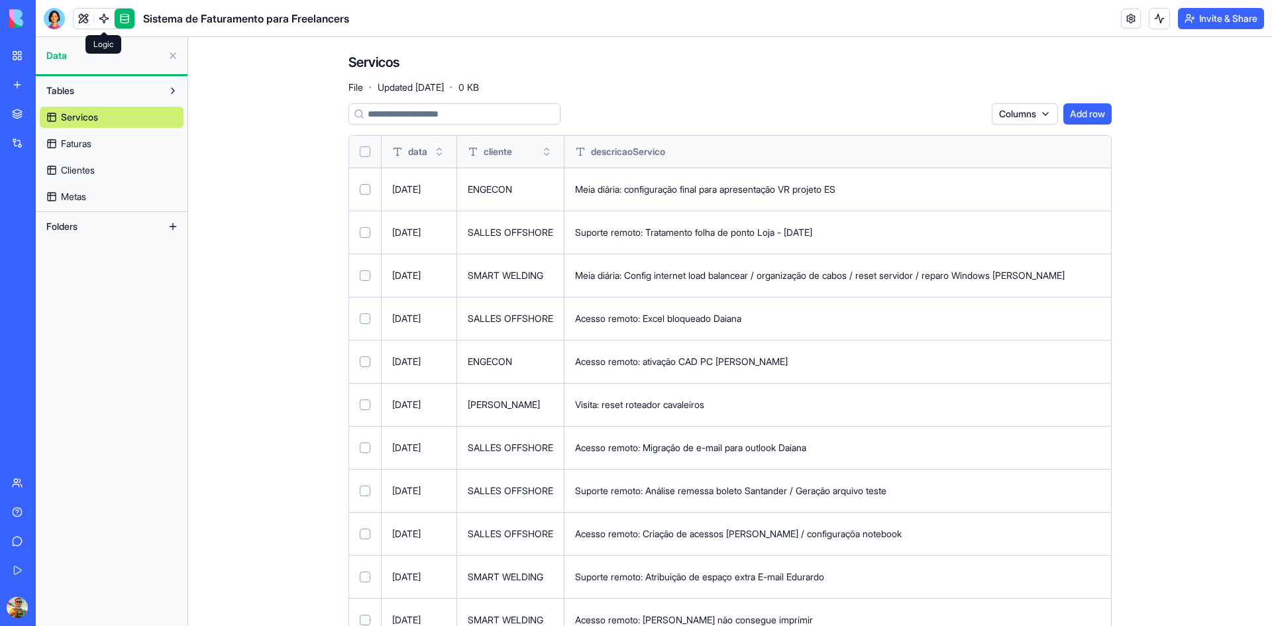
click at [72, 144] on span "Faturas" at bounding box center [76, 143] width 30 height 13
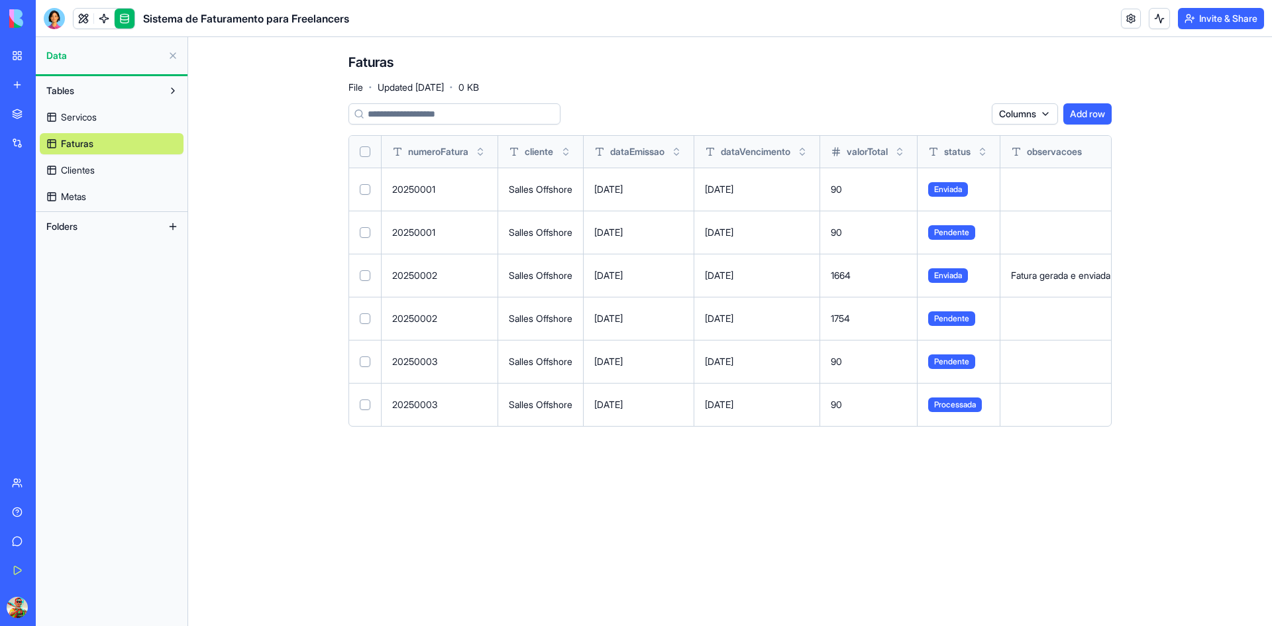
click at [87, 174] on span "Clientes" at bounding box center [78, 170] width 34 height 13
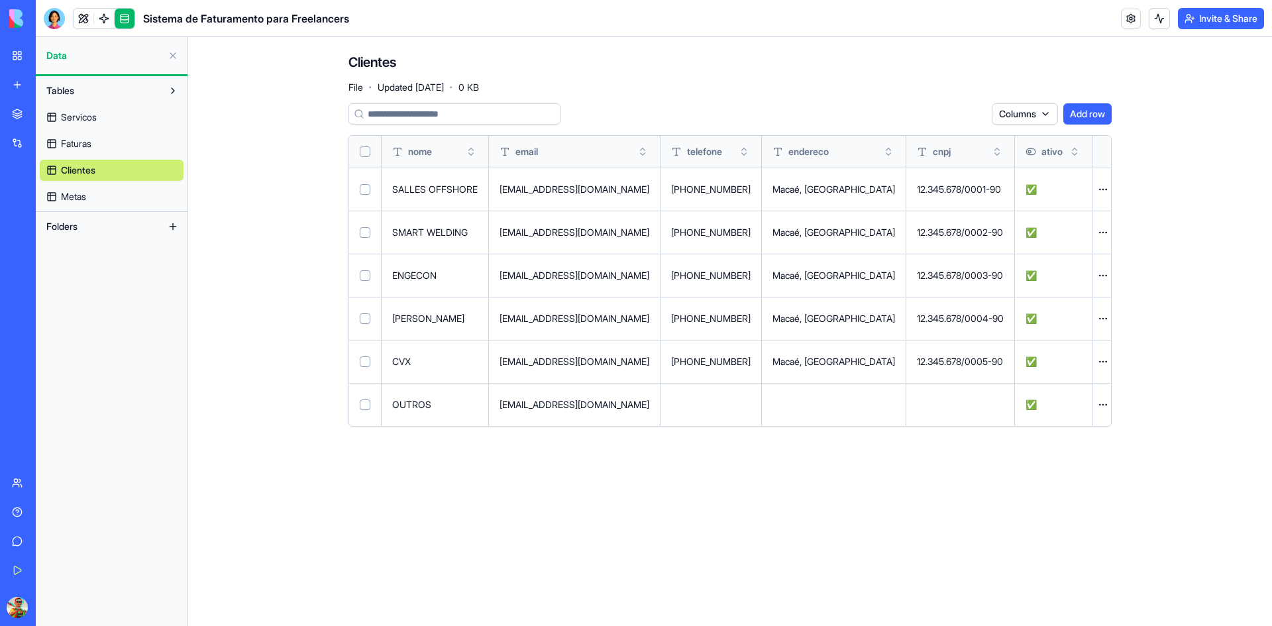
click at [95, 199] on link "Metas" at bounding box center [112, 196] width 144 height 21
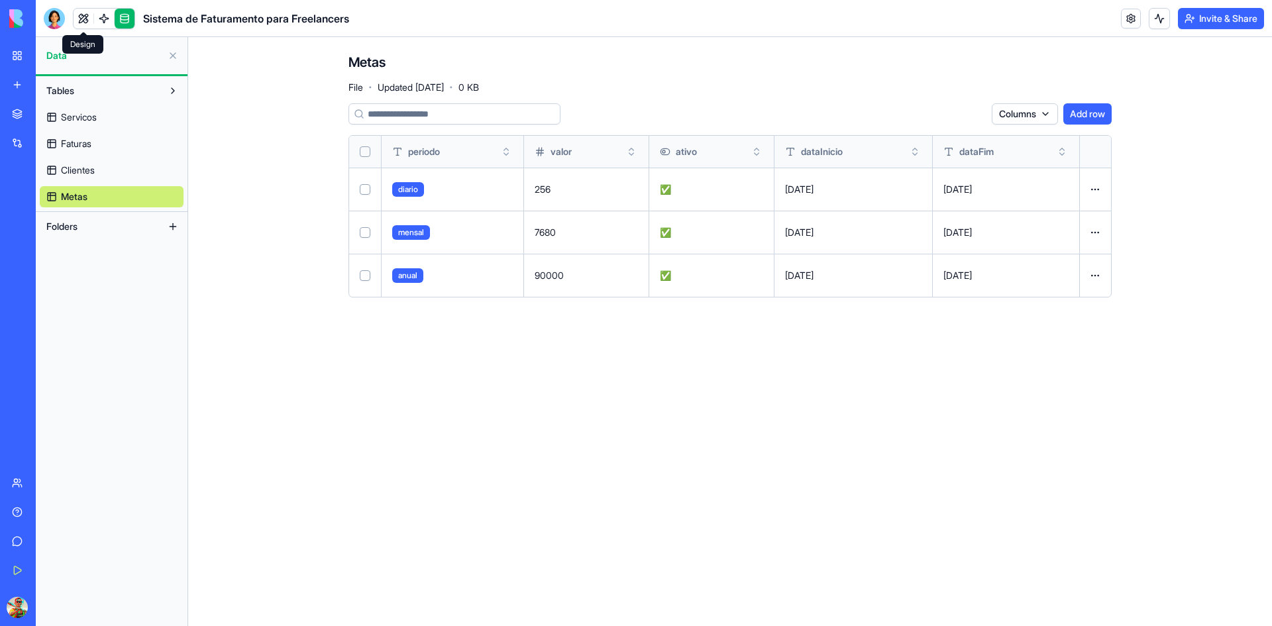
click at [77, 15] on link at bounding box center [84, 19] width 20 height 20
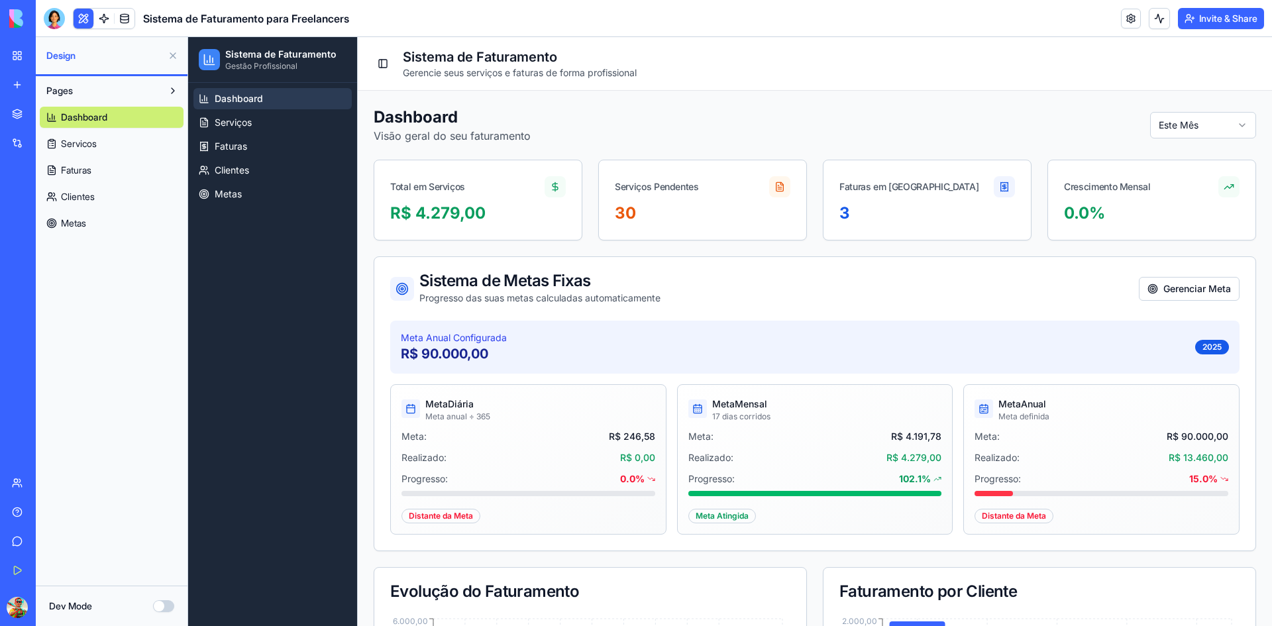
click at [113, 143] on link "Servicos" at bounding box center [112, 143] width 144 height 21
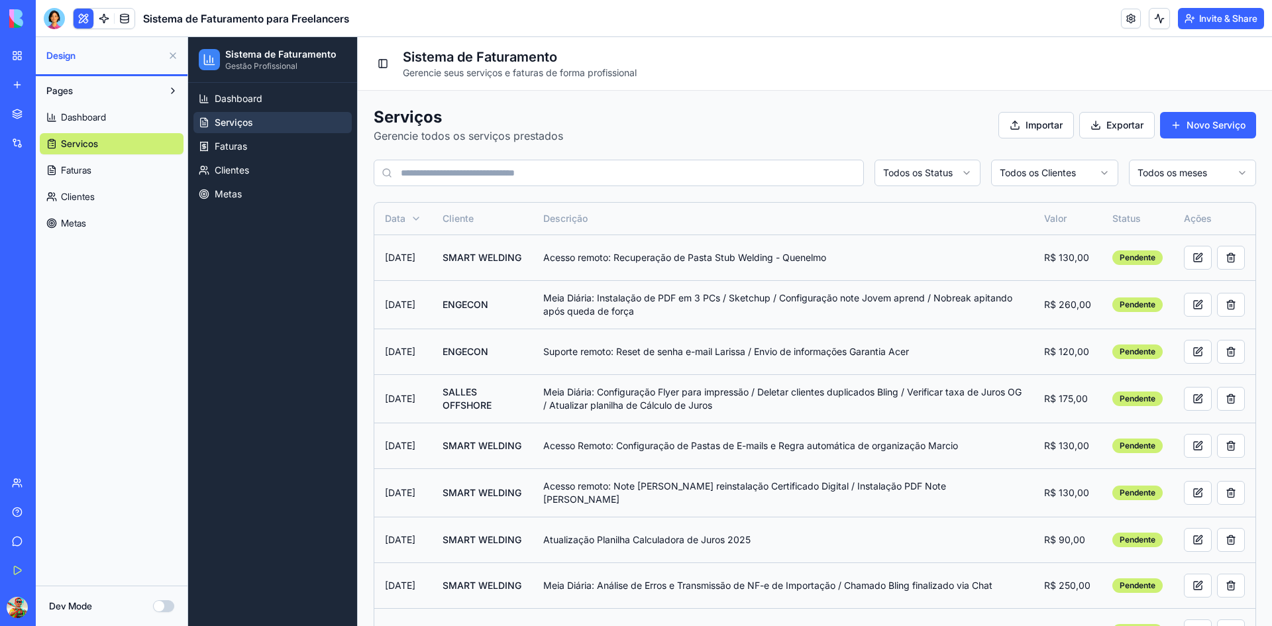
click at [86, 119] on span "Dashboard" at bounding box center [83, 117] width 45 height 13
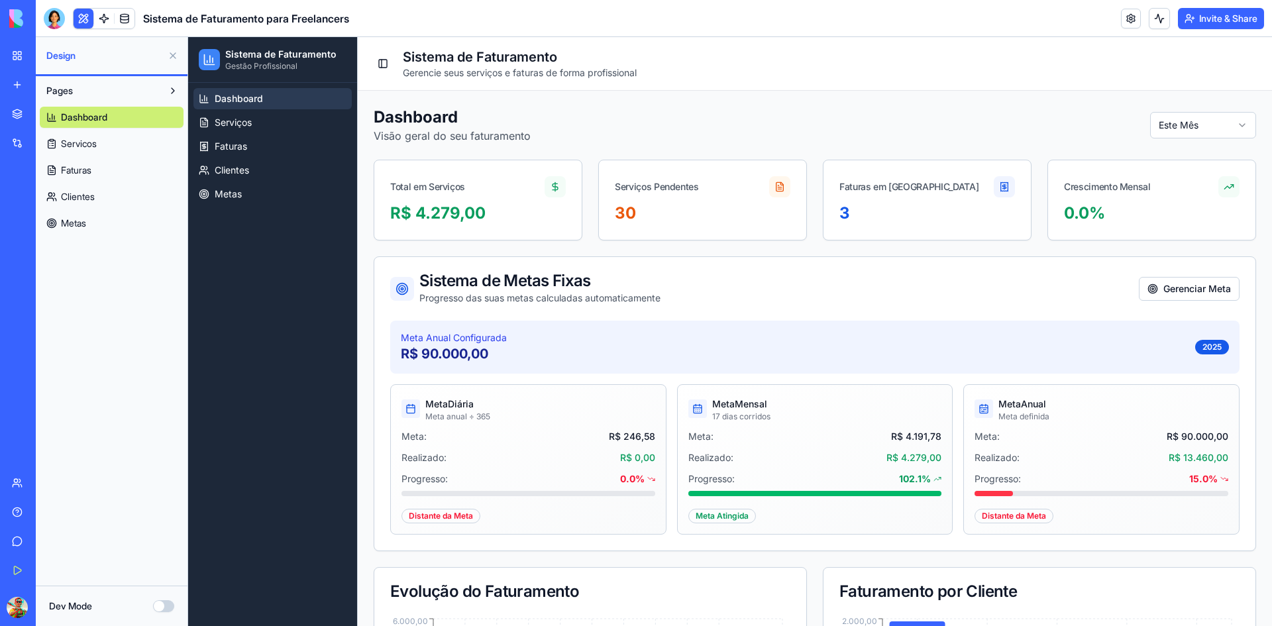
click at [453, 215] on div "R$ 4.279,00" at bounding box center [478, 213] width 176 height 21
click at [461, 212] on div "R$ 4.279,00" at bounding box center [478, 213] width 176 height 21
click at [484, 109] on h2 "Dashboard" at bounding box center [452, 117] width 157 height 21
click at [172, 89] on button at bounding box center [172, 90] width 21 height 21
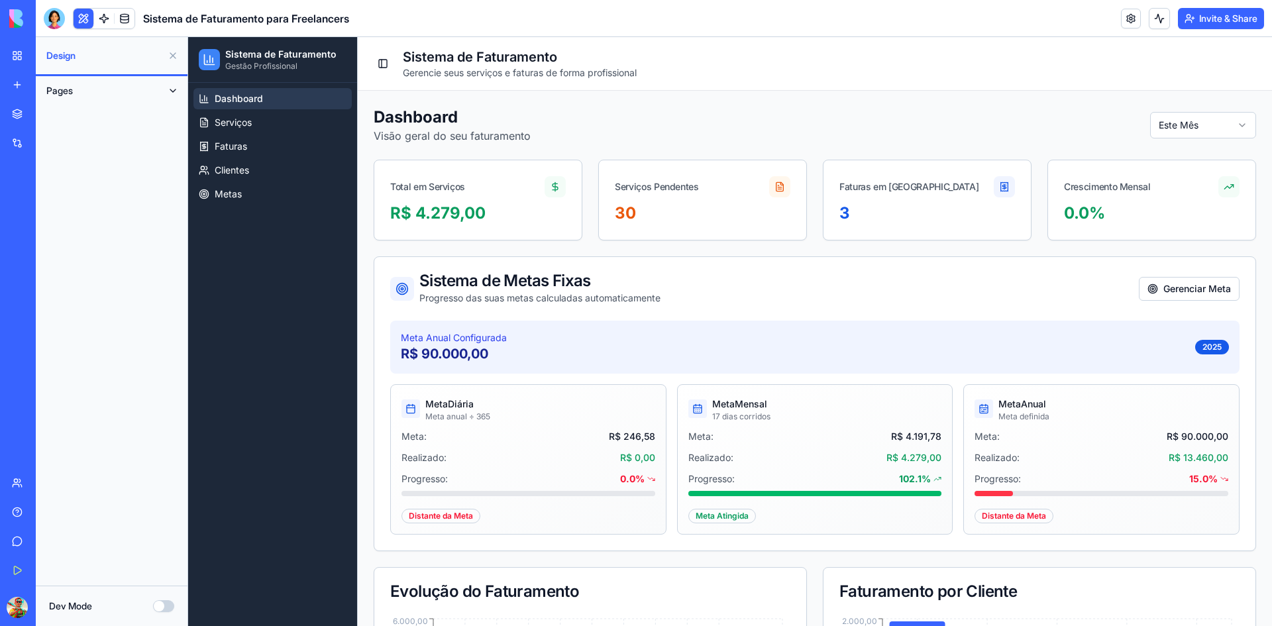
click at [172, 89] on button at bounding box center [172, 90] width 21 height 21
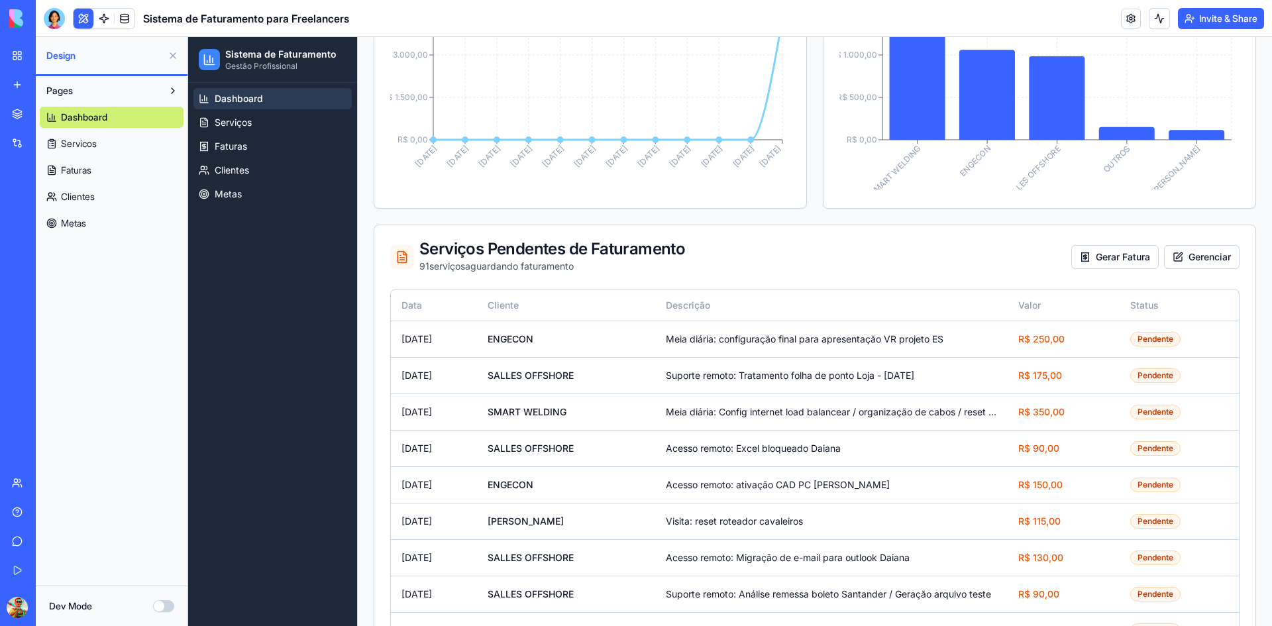
scroll to position [784, 0]
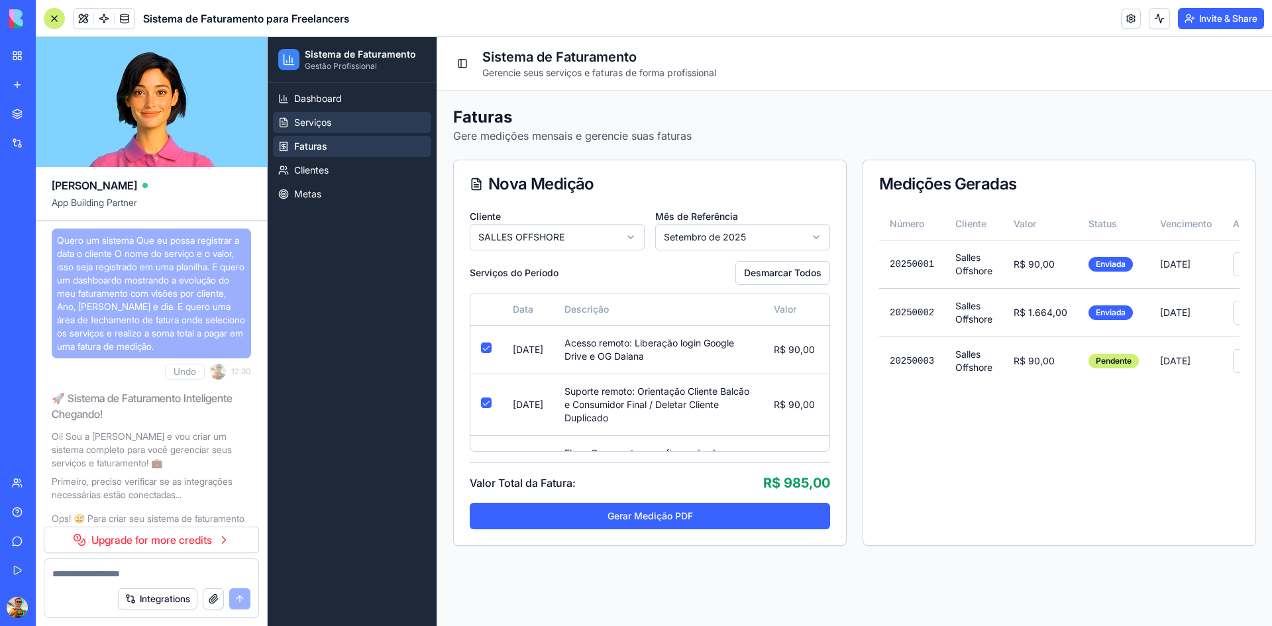
scroll to position [10206, 0]
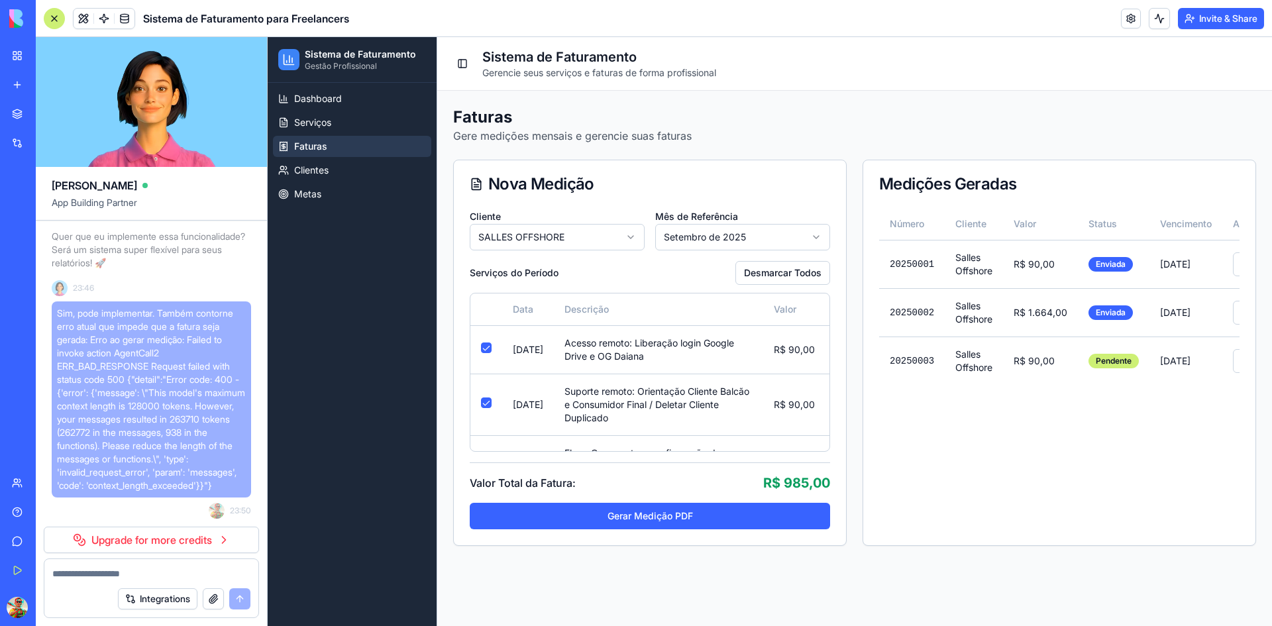
click at [342, 345] on div "Dashboard Serviços Faturas Clientes Metas" at bounding box center [352, 354] width 169 height 543
click at [52, 15] on div at bounding box center [54, 18] width 21 height 21
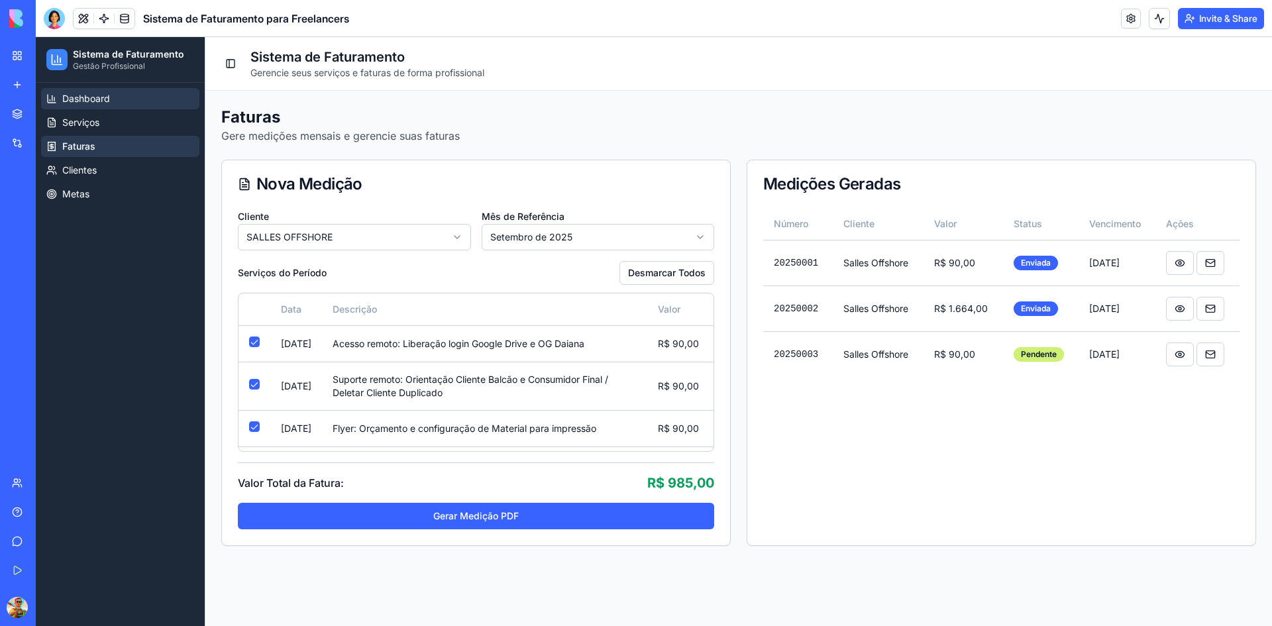
click at [121, 107] on link "Dashboard" at bounding box center [120, 98] width 158 height 21
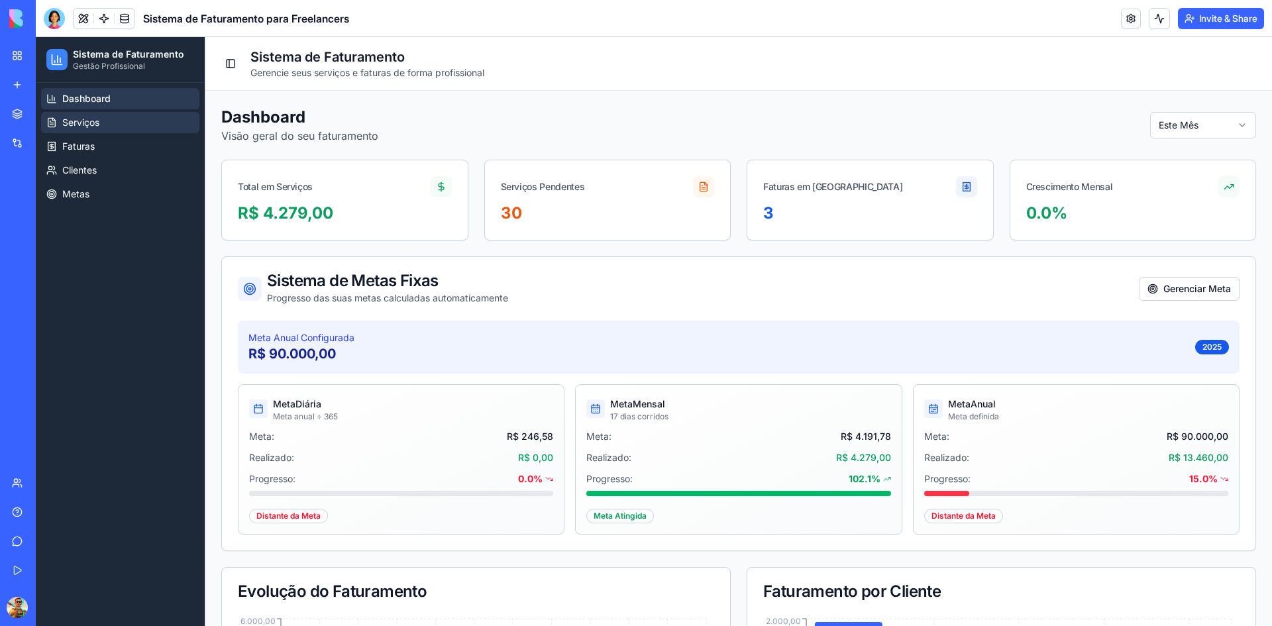
click at [134, 132] on link "Serviços" at bounding box center [120, 122] width 158 height 21
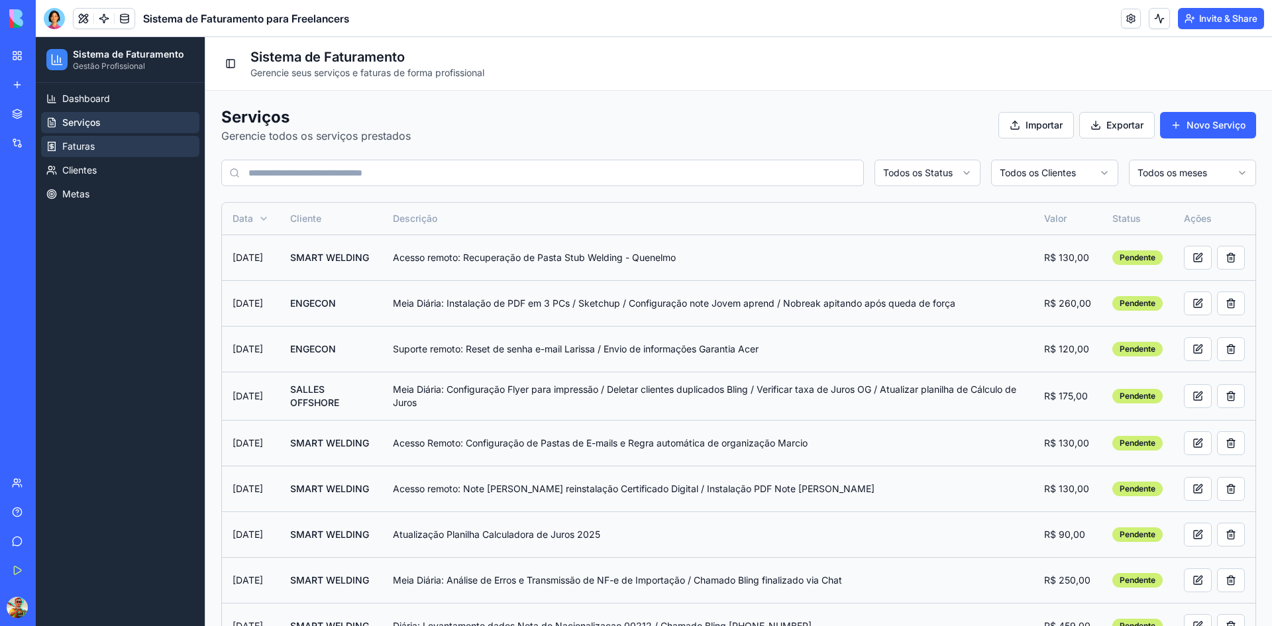
click at [89, 142] on span "Faturas" at bounding box center [78, 146] width 32 height 13
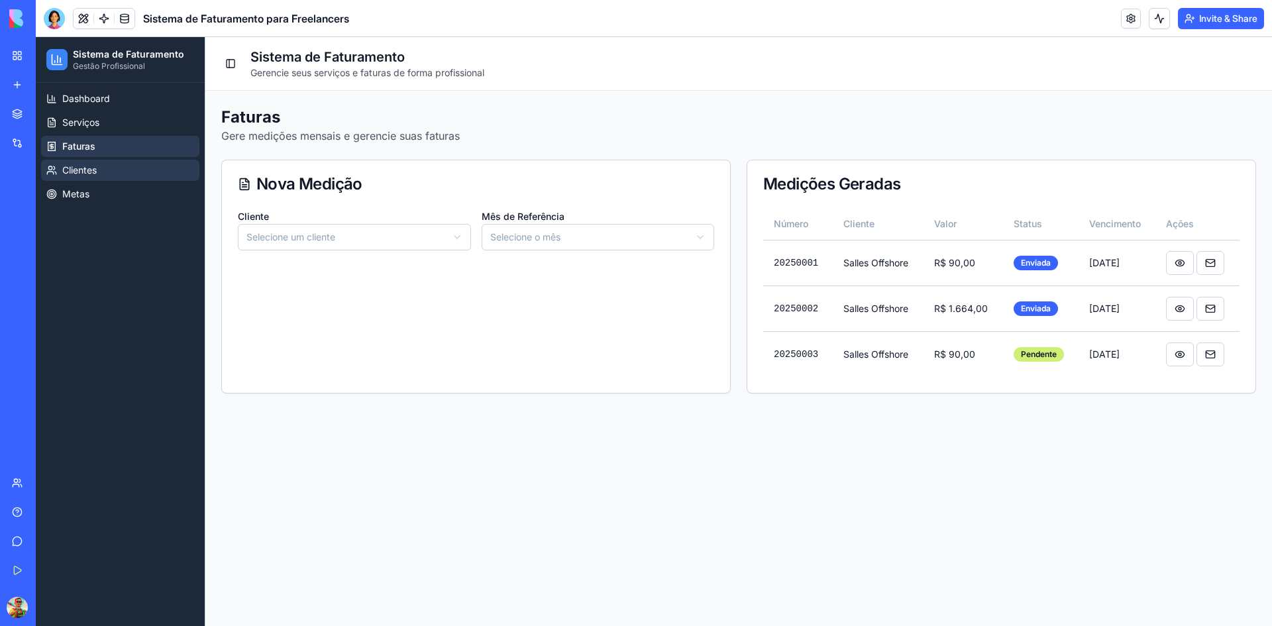
click at [93, 164] on span "Clientes" at bounding box center [79, 170] width 34 height 13
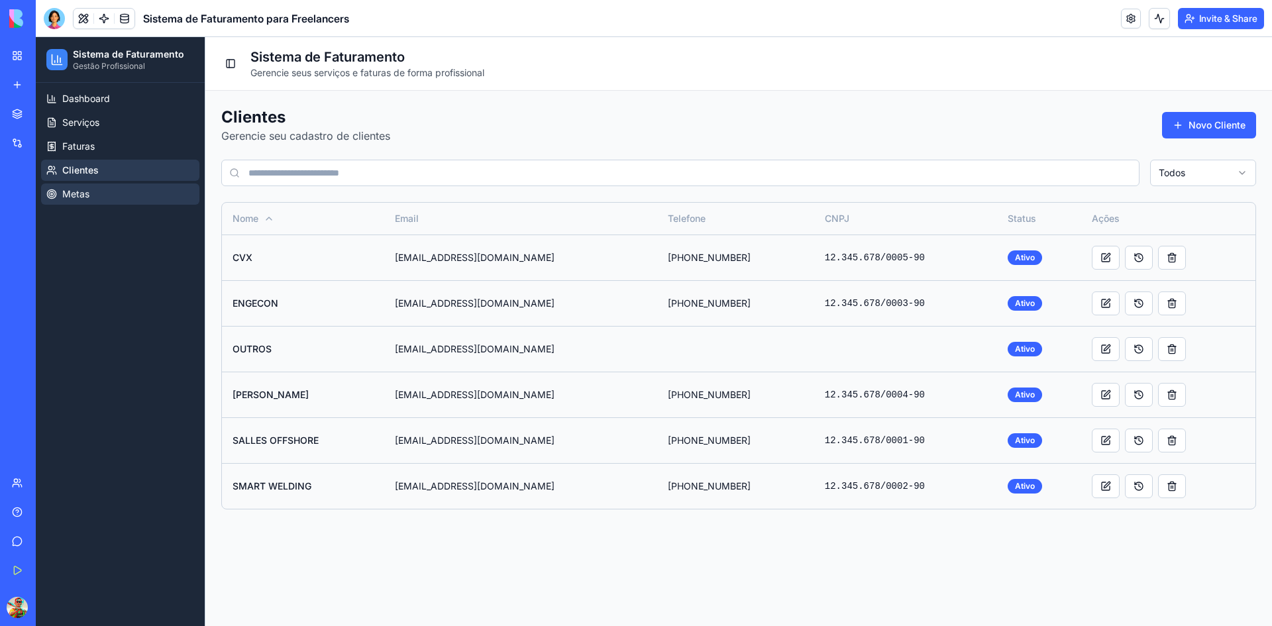
click at [89, 193] on link "Metas" at bounding box center [120, 194] width 158 height 21
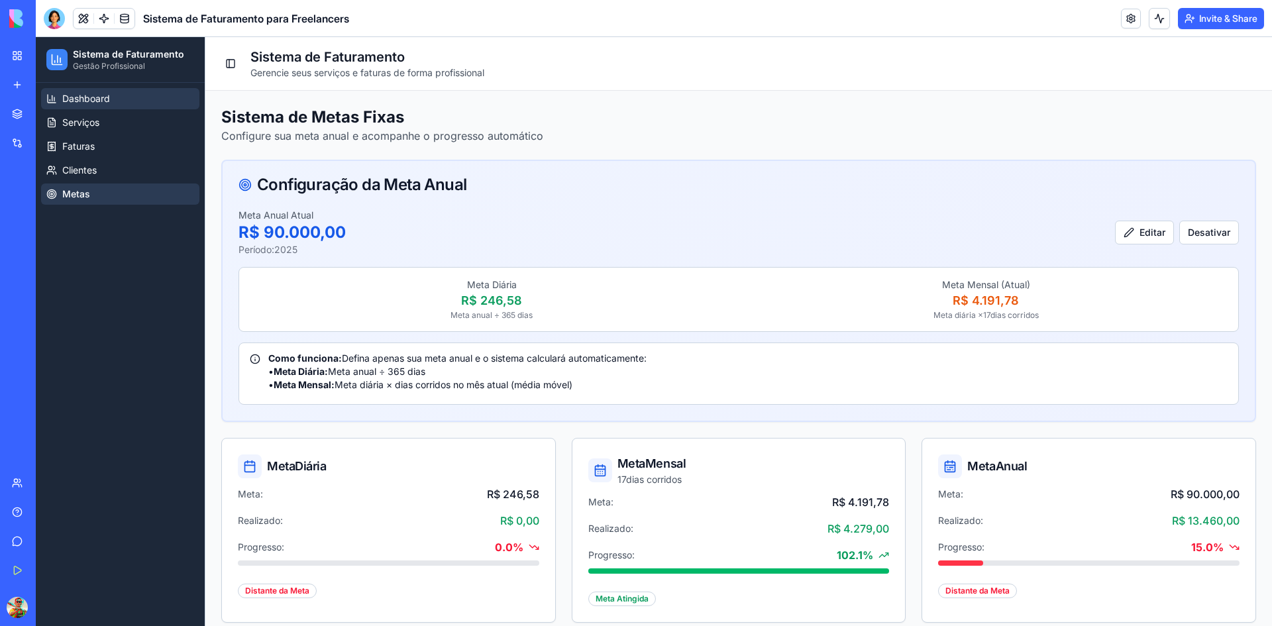
click at [84, 103] on span "Dashboard" at bounding box center [86, 98] width 48 height 13
